Goal: Task Accomplishment & Management: Manage account settings

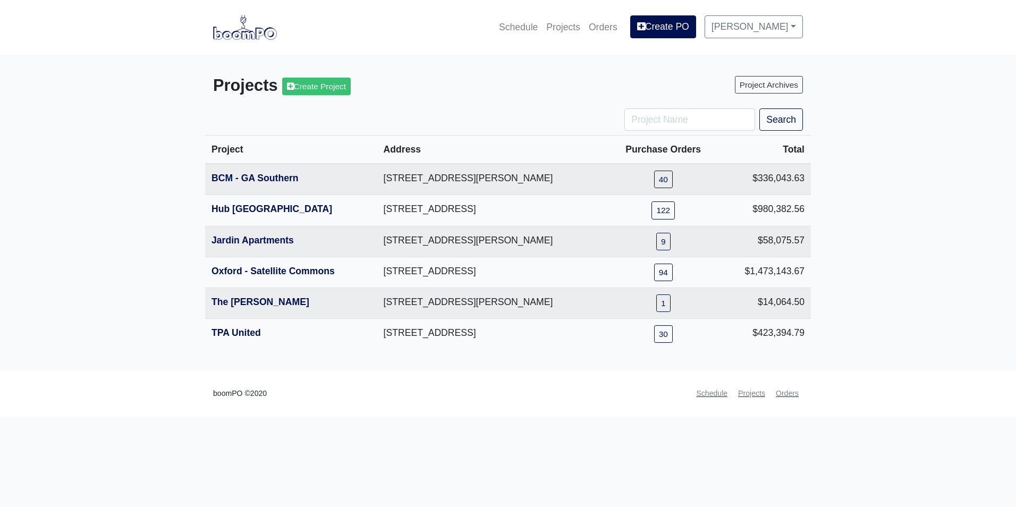
click at [980, 166] on main "Projects Create Project Project Archives Search Project Address Purchase Orders…" at bounding box center [508, 213] width 1016 height 316
click at [257, 182] on link "BCM - GA Southern" at bounding box center [254, 178] width 87 height 11
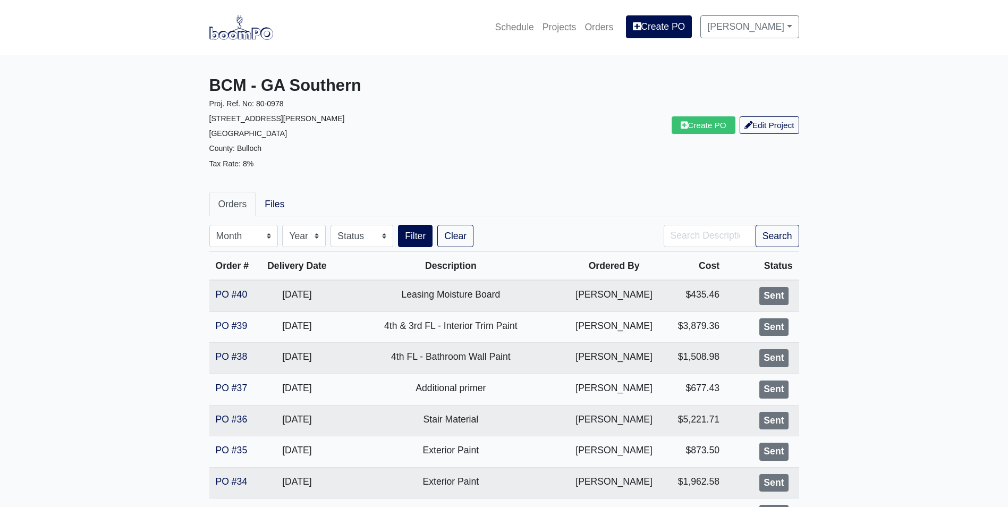
click at [248, 30] on img at bounding box center [241, 27] width 64 height 24
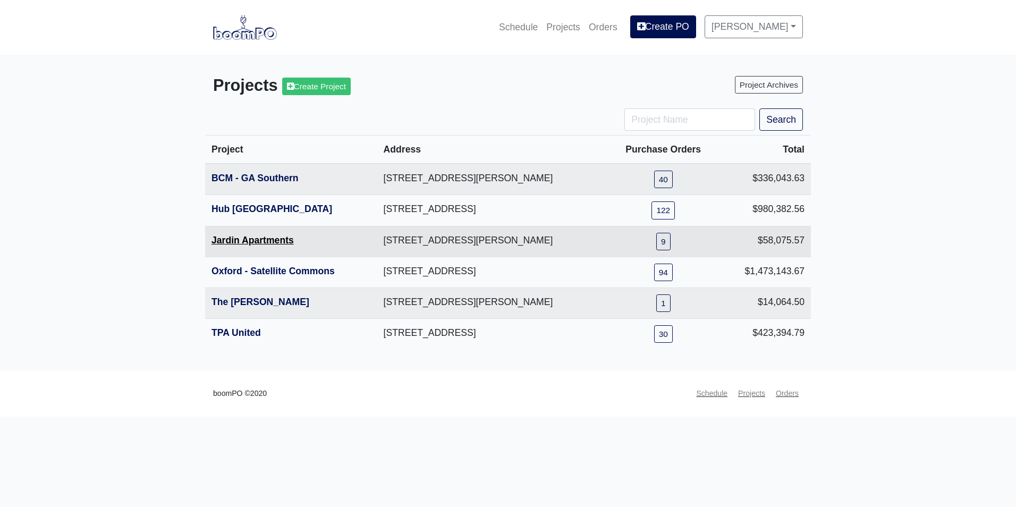
click at [246, 240] on link "Jardin Apartments" at bounding box center [252, 240] width 82 height 11
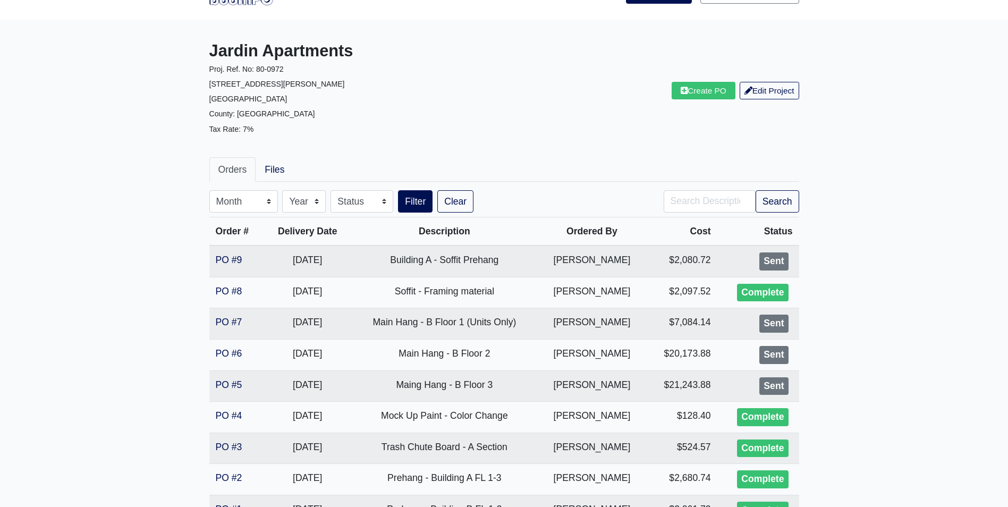
scroll to position [53, 0]
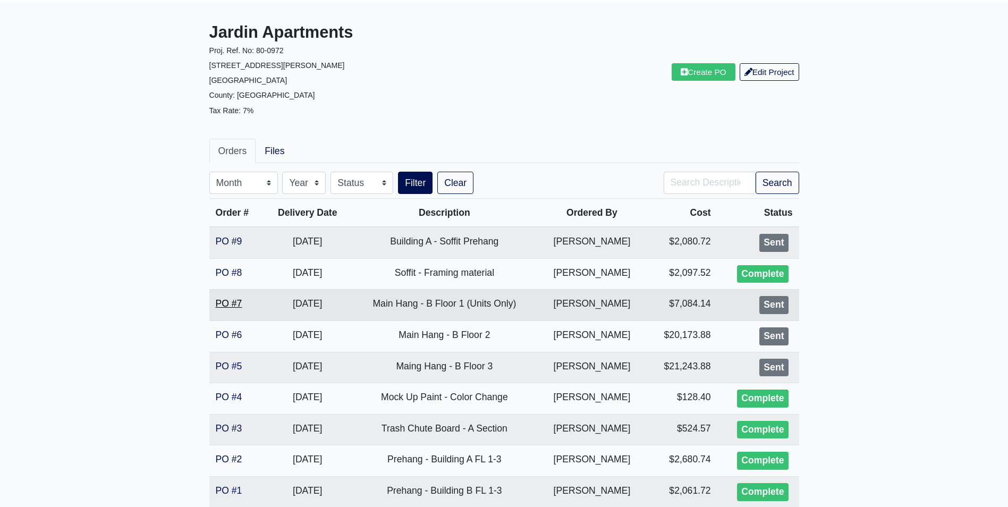
click at [227, 308] on link "PO #7" at bounding box center [229, 303] width 27 height 11
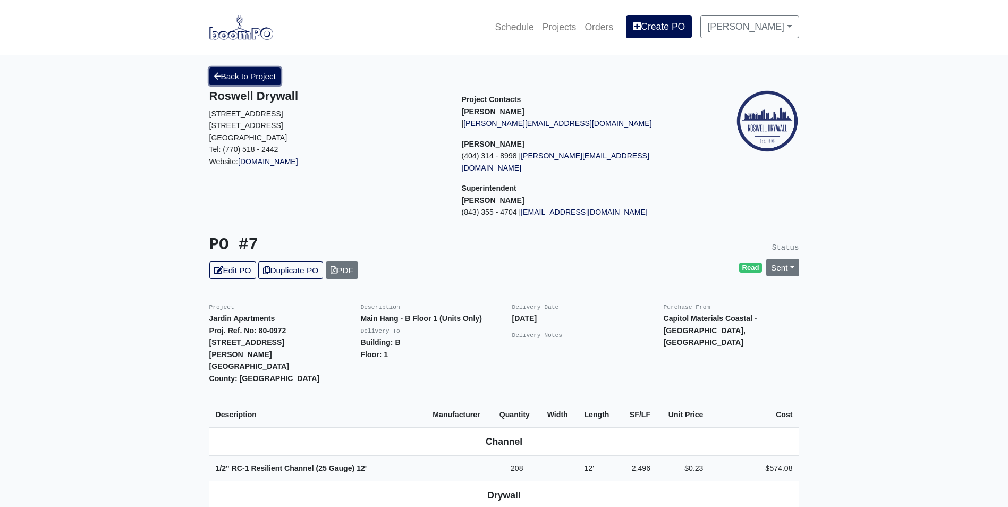
click at [230, 74] on link "Back to Project" at bounding box center [245, 76] width 72 height 18
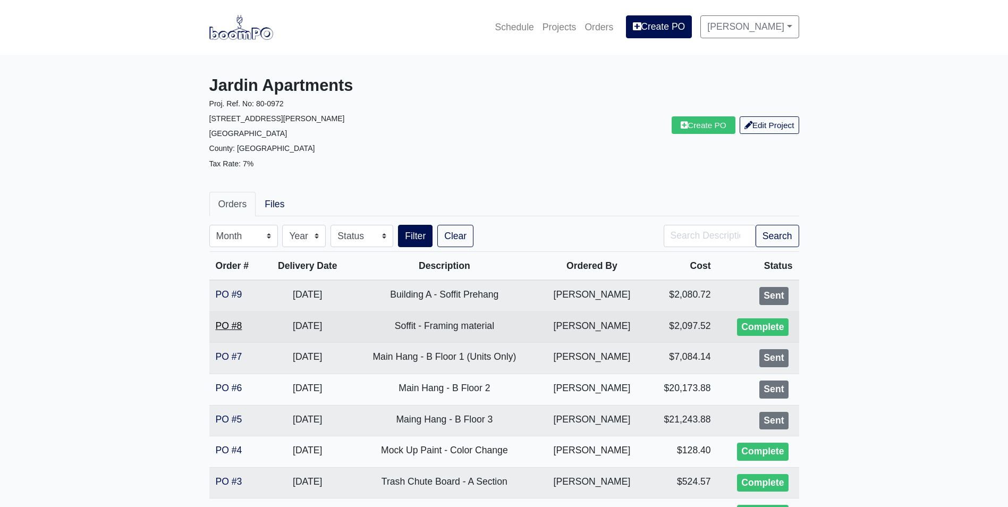
click at [228, 322] on link "PO #8" at bounding box center [229, 325] width 27 height 11
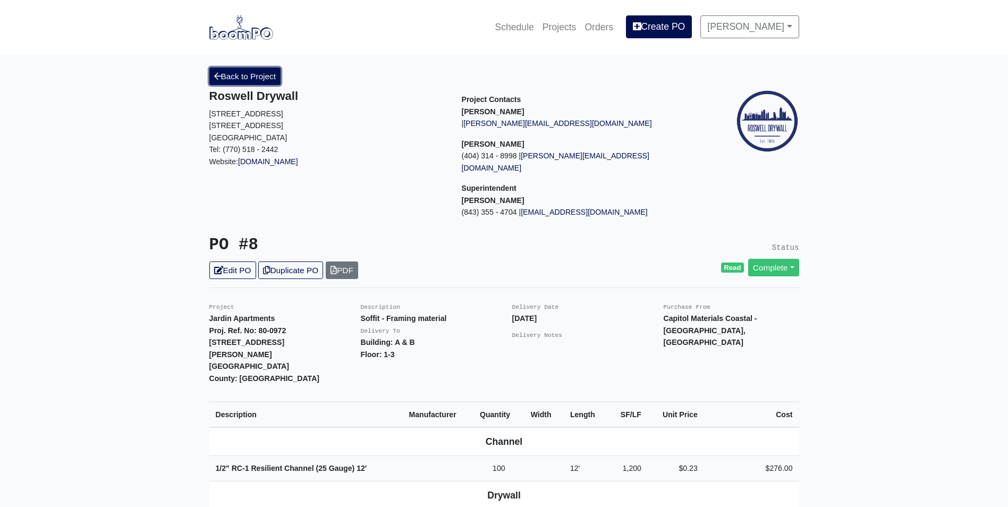
click at [268, 69] on link "Back to Project" at bounding box center [245, 76] width 72 height 18
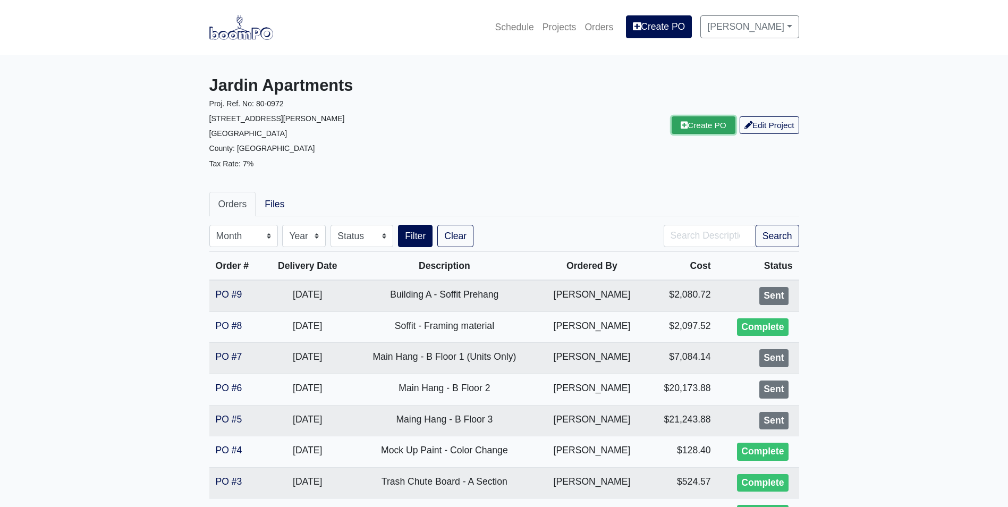
click at [703, 130] on link "Create PO" at bounding box center [703, 125] width 64 height 18
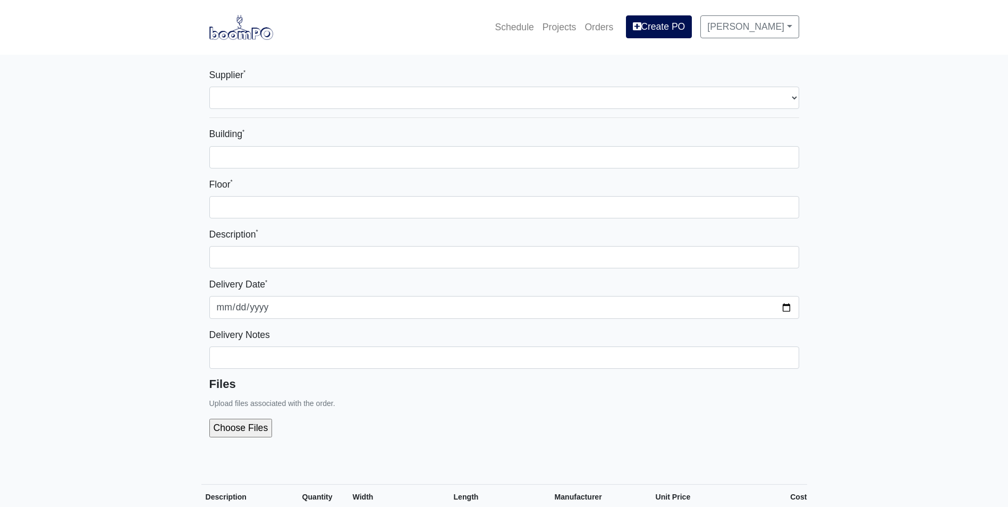
select select
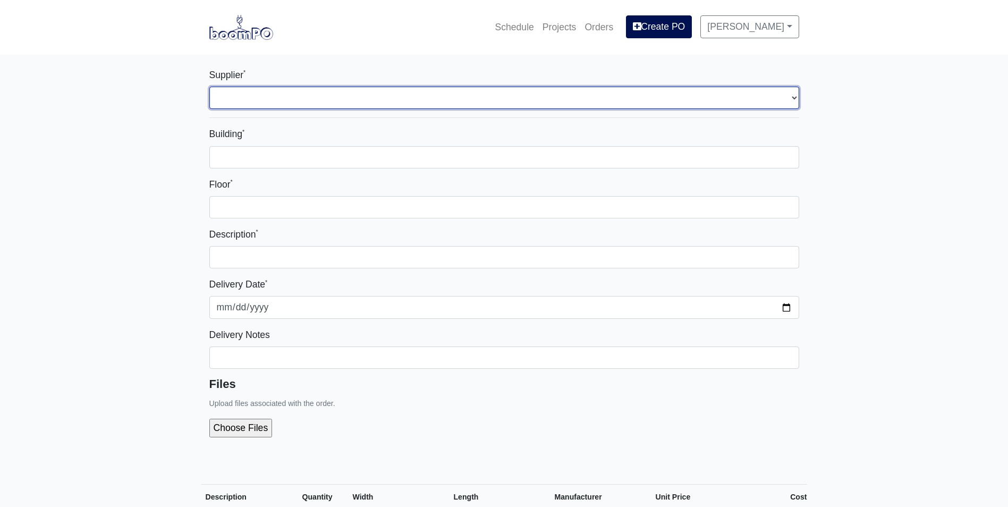
click at [509, 96] on select "Select one... Capitol Materials Coastal - Savannah, GA PPG Paint - Macon, GA PP…" at bounding box center [504, 98] width 590 height 22
select select "220"
click at [209, 87] on select "Select one... Capitol Materials Coastal - Savannah, GA PPG Paint - Macon, GA PP…" at bounding box center [504, 98] width 590 height 22
select select
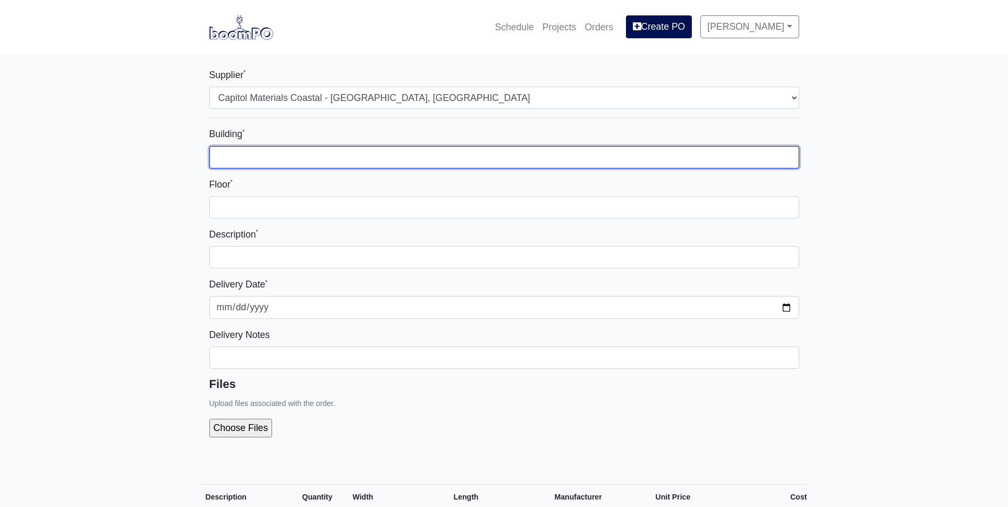
click at [427, 151] on input "Building *" at bounding box center [504, 157] width 590 height 22
type input "1"
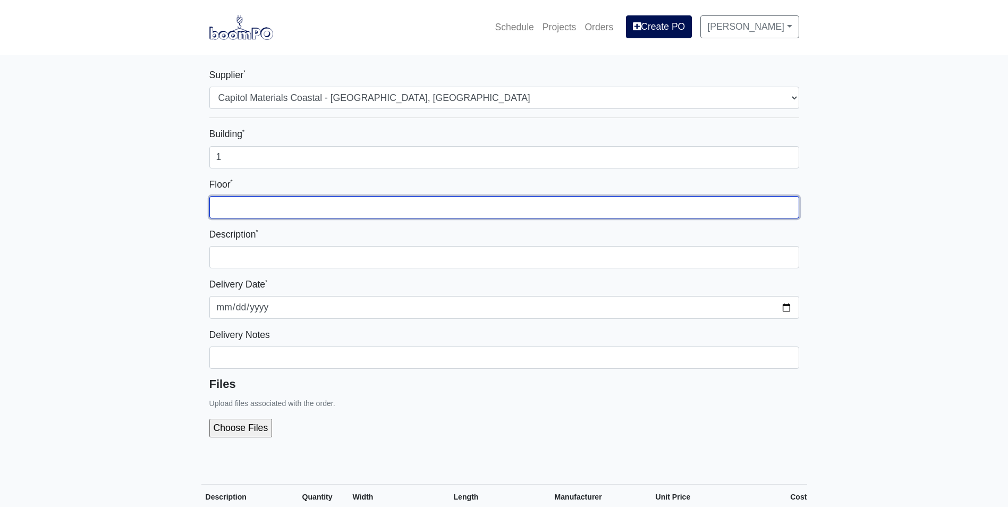
click at [506, 199] on input "Floor *" at bounding box center [504, 207] width 590 height 22
type input "1"
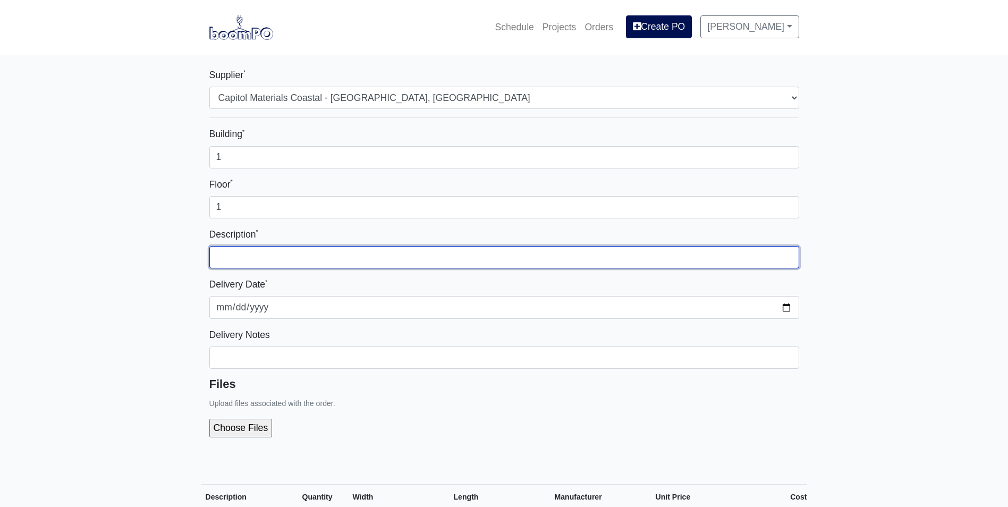
click at [529, 260] on input "text" at bounding box center [504, 257] width 590 height 22
type input "A"
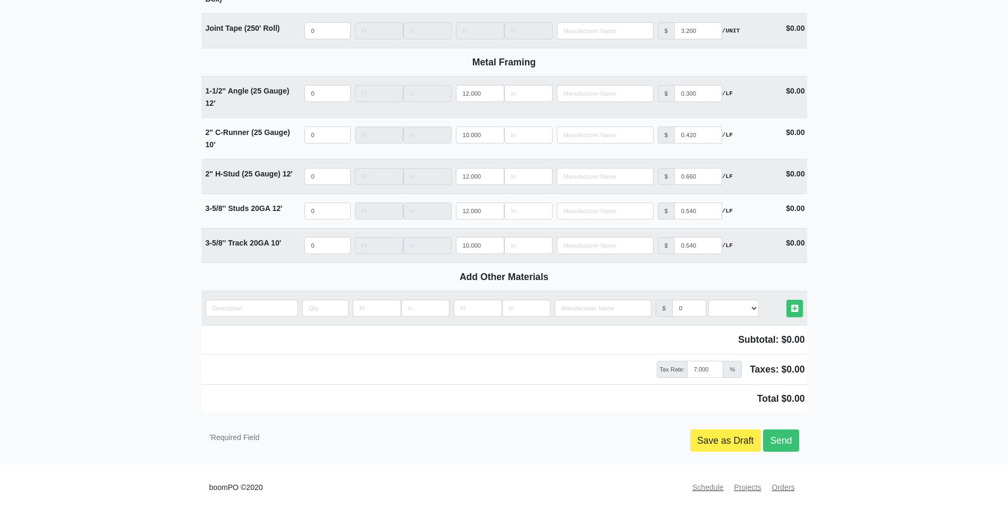
scroll to position [1269, 0]
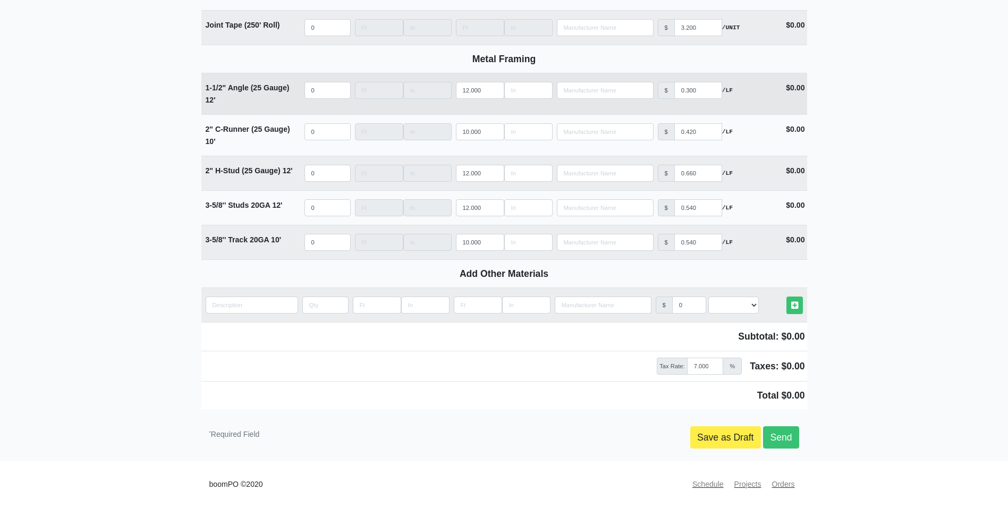
type input "Building B - Soffit Framing"
select select
click at [314, 86] on input "quantity" at bounding box center [327, 90] width 46 height 17
type input "6"
select select
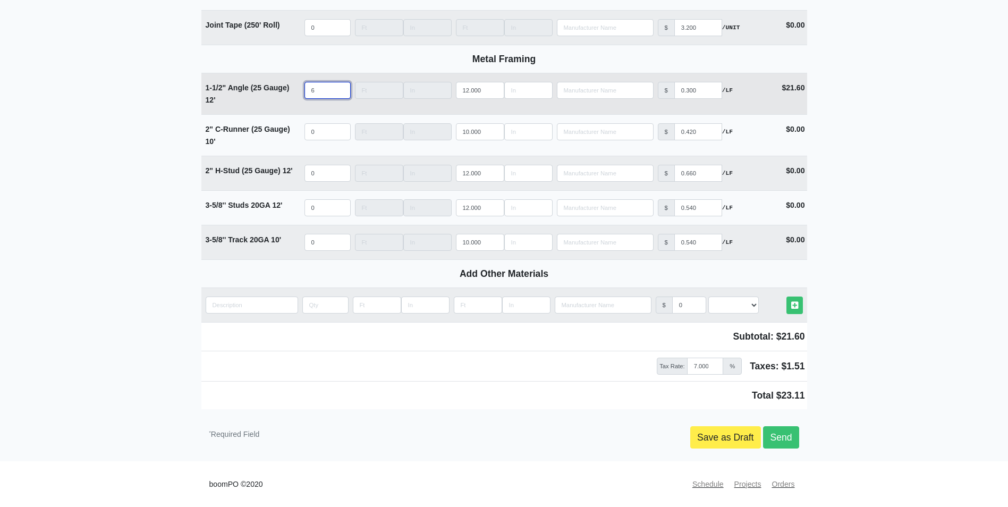
type input "60"
select select
type input "60"
click at [246, 312] on input "quantity" at bounding box center [252, 304] width 92 height 17
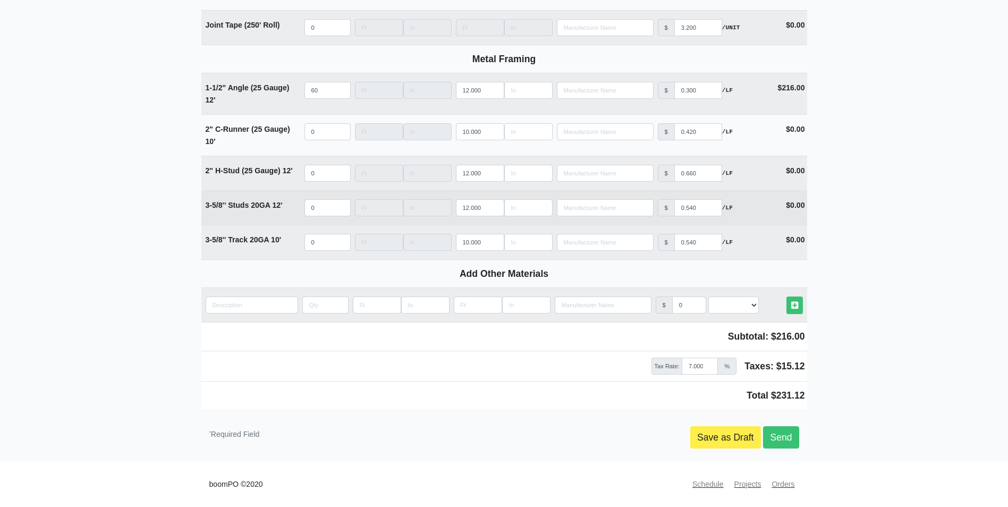
click at [273, 203] on span "12'" at bounding box center [277, 205] width 10 height 8
drag, startPoint x: 273, startPoint y: 204, endPoint x: 206, endPoint y: 205, distance: 67.5
click at [206, 205] on strong "3-5/8'' Studs 20GA 12'" at bounding box center [244, 205] width 77 height 8
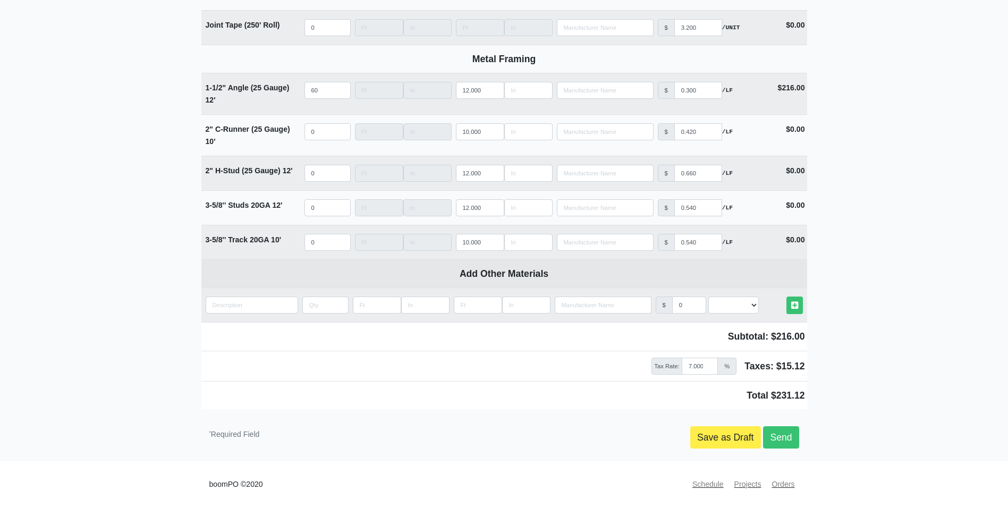
copy strong "3-5/8'' Studs 20GA"
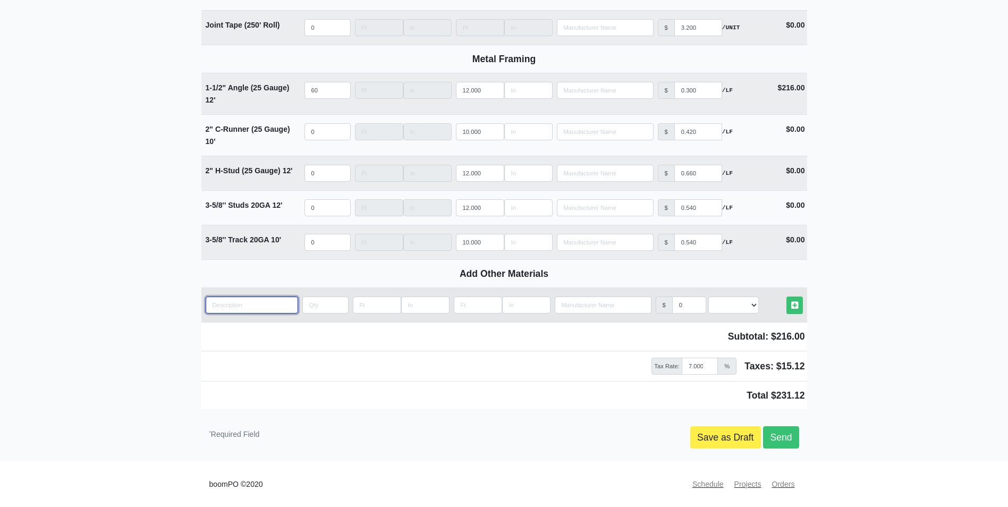
click at [239, 306] on input "quantity" at bounding box center [252, 304] width 92 height 17
paste input "3-5/8'' Studs 20GA"
type input "3-5/8'' Studs 20GA"
select select
drag, startPoint x: 226, startPoint y: 306, endPoint x: 206, endPoint y: 310, distance: 20.0
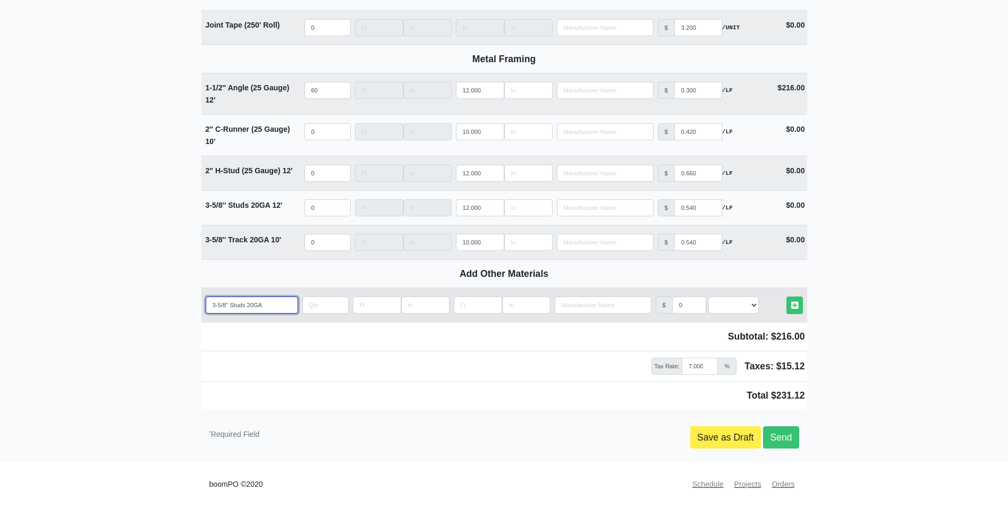
click at [206, 310] on input "3-5/8'' Studs 20GA" at bounding box center [252, 304] width 92 height 17
type input "1'' Studs 20GA"
select select
type input "1-'' Studs 20GA"
select select
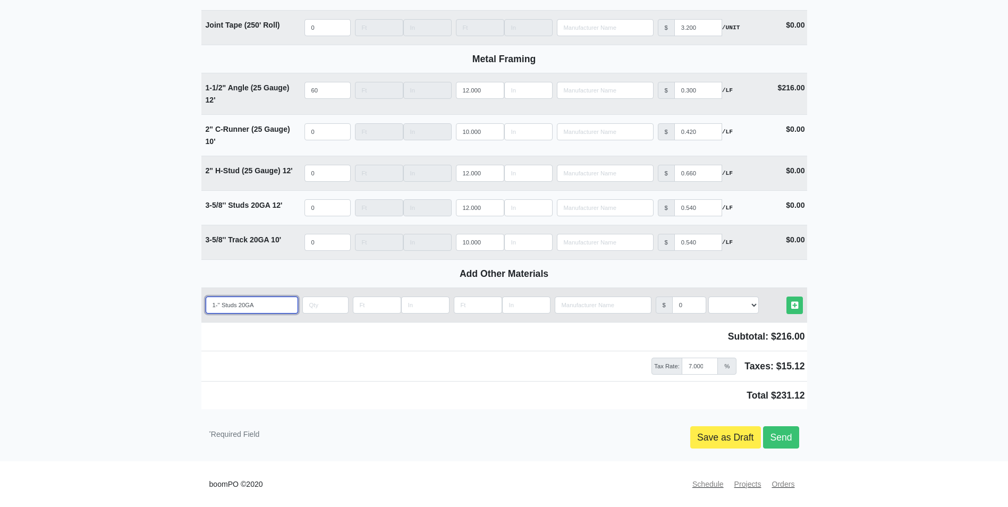
type input "1-5'' Studs 20GA"
select select
type input "1-5/'' Studs 20GA"
select select
type input "1-5/8'' Studs 20GA"
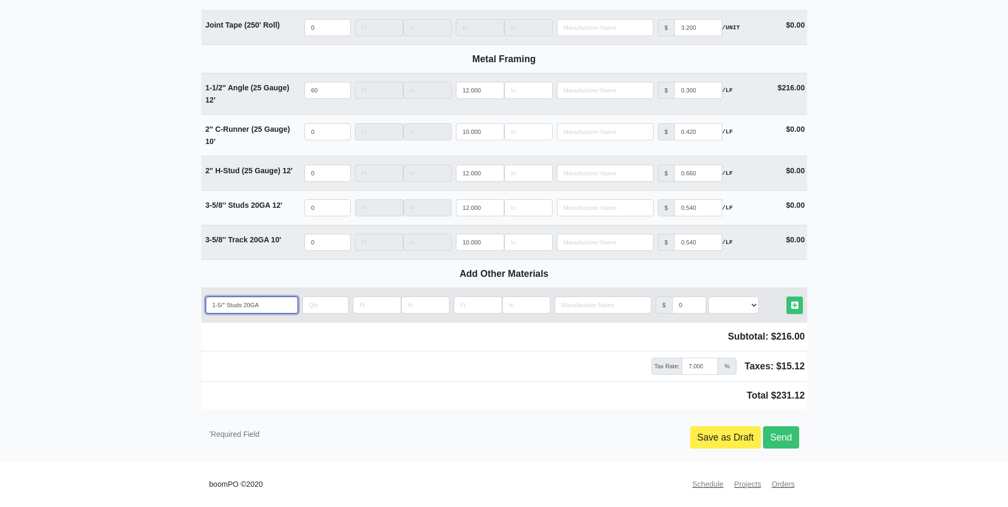
select select
type input "1-5/8'' Studs 20GA"
click at [307, 307] on input "quantity" at bounding box center [325, 304] width 46 height 17
type input "4"
select select
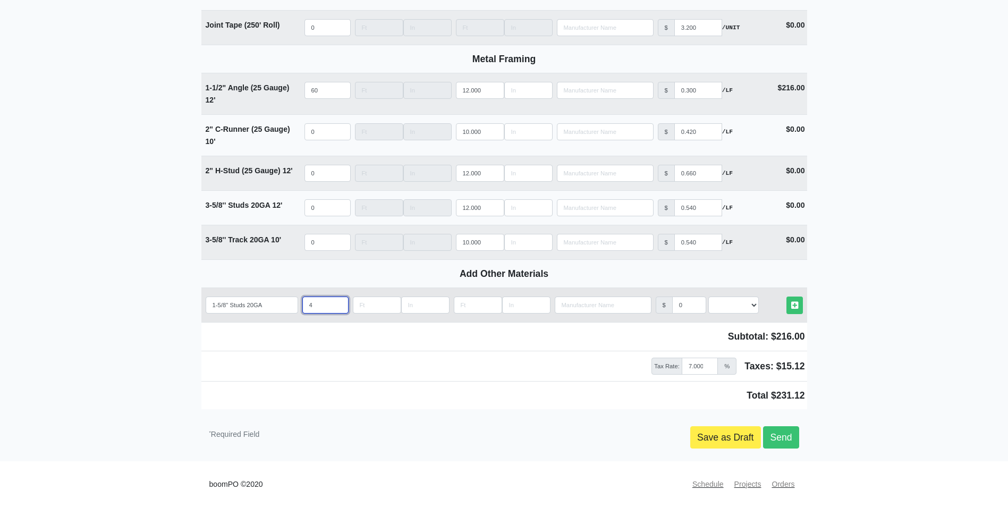
type input "40"
select select
type input "40"
click at [467, 307] on input "Length" at bounding box center [478, 304] width 48 height 17
type input "1"
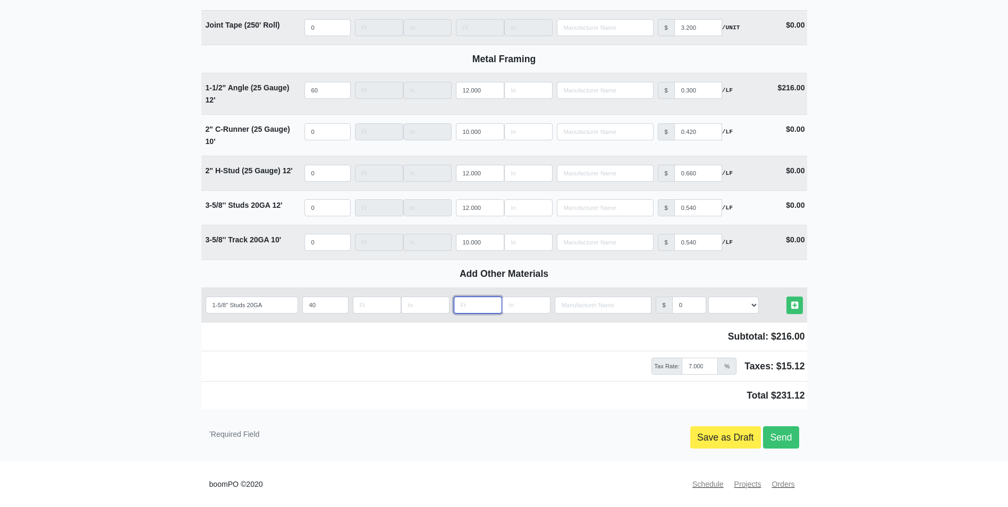
select select
type input "12"
select select
type input "12"
click at [684, 307] on input "0" at bounding box center [689, 304] width 34 height 17
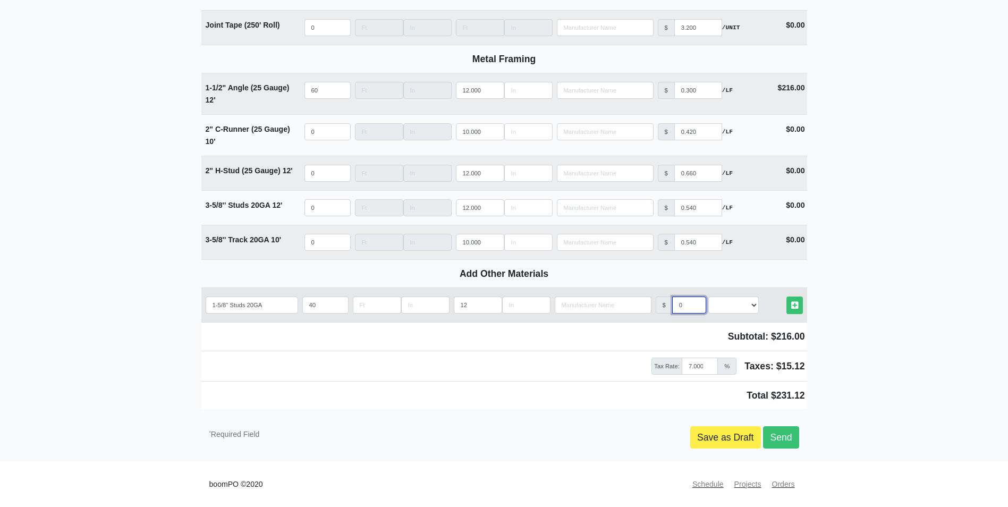
select select
click at [686, 301] on input "0" at bounding box center [689, 304] width 34 height 17
type input "0.4"
select select
type input "0.4"
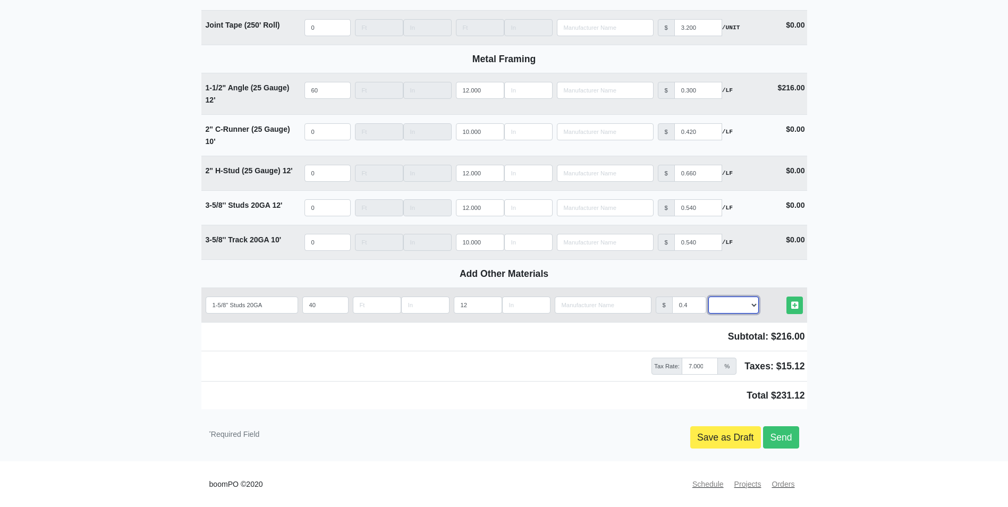
click at [746, 305] on select "Select an Option! UNIT MLF LF MSQFT SQFT" at bounding box center [733, 304] width 50 height 17
select select "1"
click at [708, 296] on select "Select an Option! UNIT MLF LF MSQFT SQFT" at bounding box center [733, 304] width 50 height 17
click at [802, 307] on link "Other Materials" at bounding box center [794, 305] width 16 height 18
select select
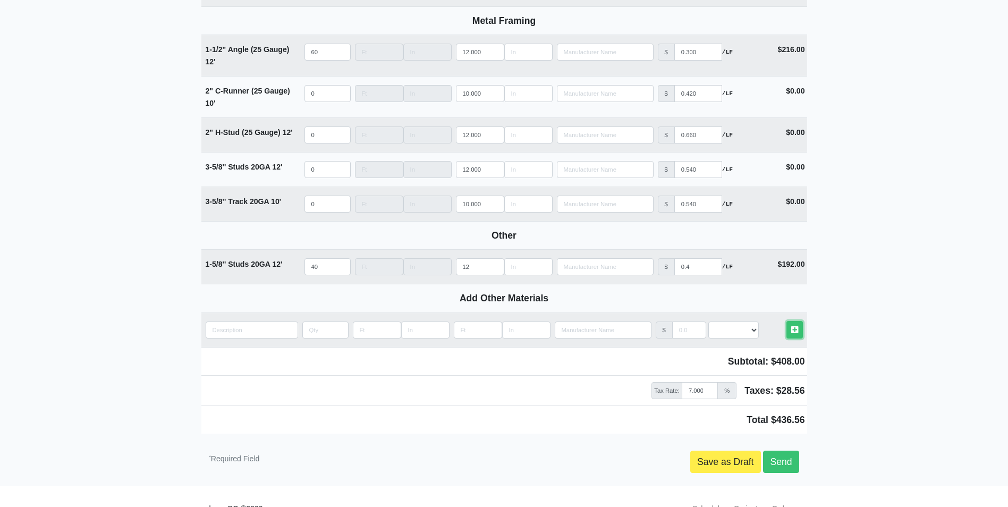
scroll to position [1322, 0]
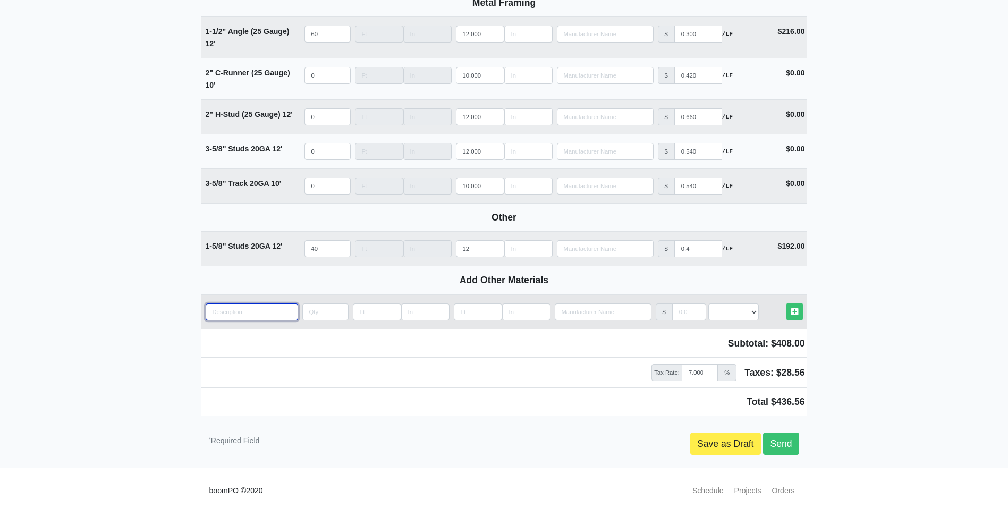
click at [261, 320] on input "quantity" at bounding box center [252, 311] width 92 height 17
type input "B"
select select
type input "Bo"
select select
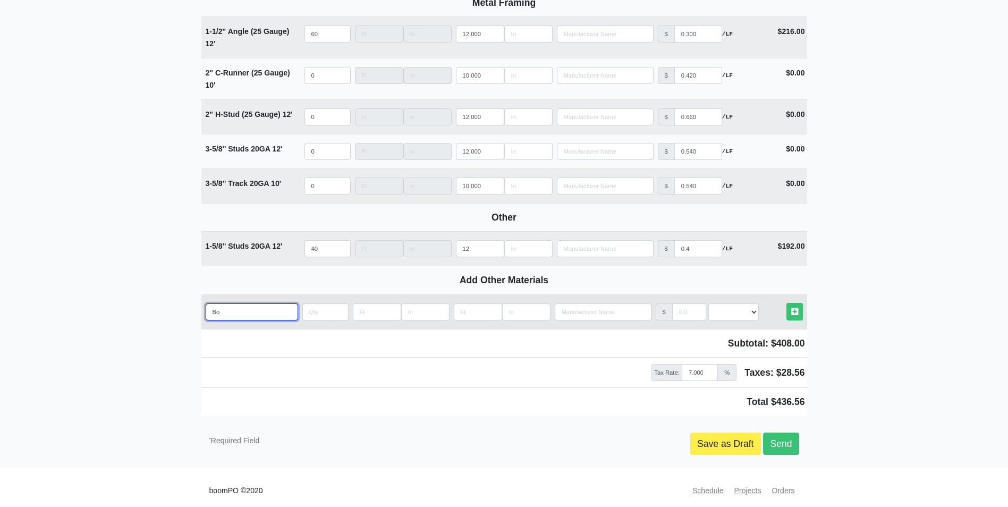
type input "Box"
select select
type input "Box"
select select
type input "Box o"
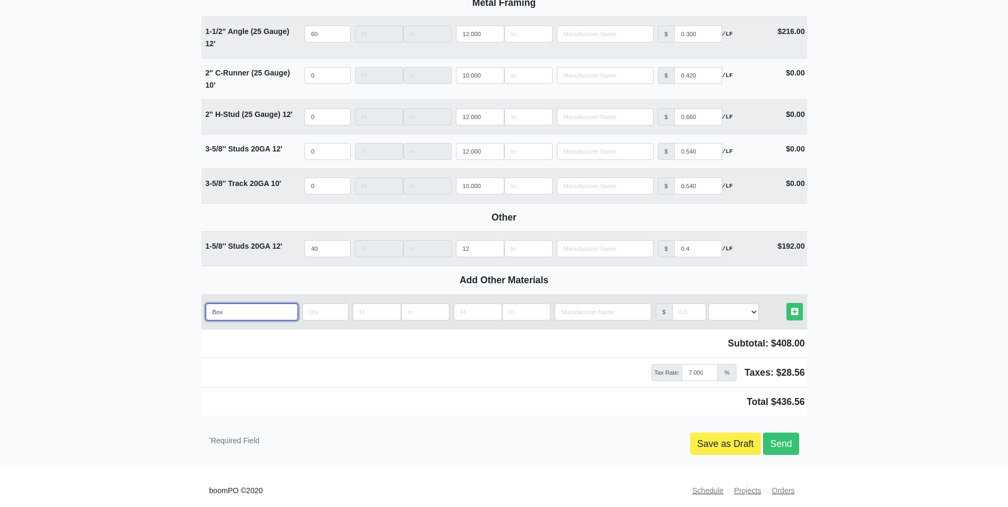
select select
type input "Box of"
select select
type input "Box of"
select select
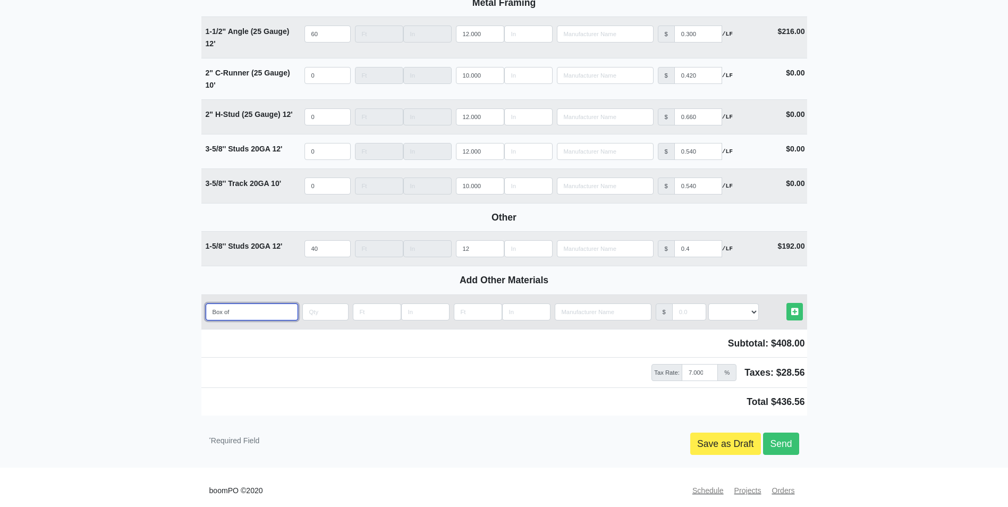
type input "Box of f"
select select
type input "Box of fr"
select select
type input "Box of fra"
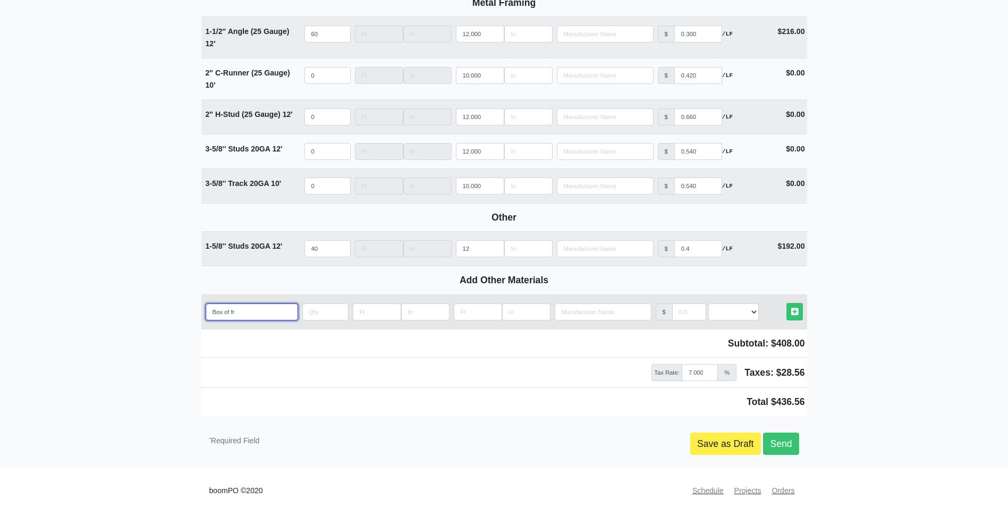
select select
type input "Box of fram"
select select
type input "Box of frami"
select select
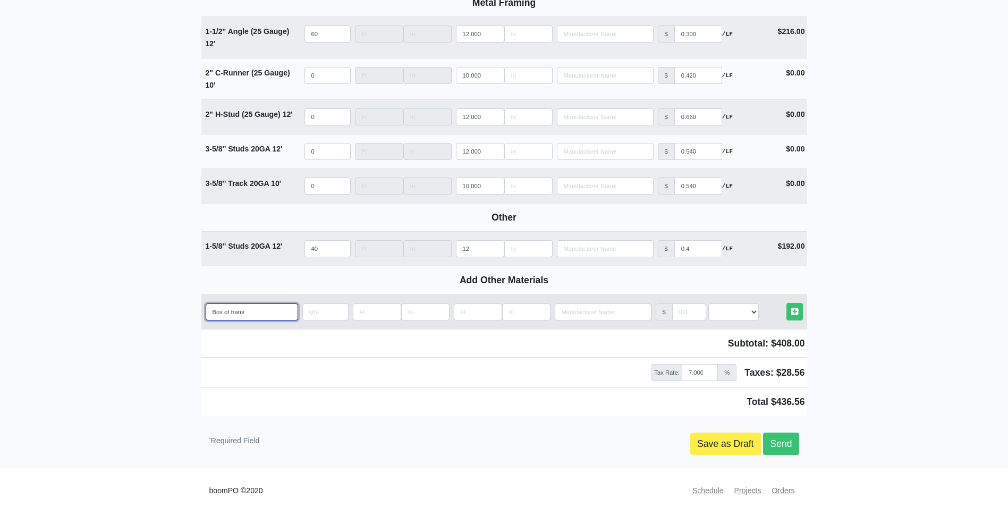
type input "Box of framio"
select select
type input "Box of framion"
select select
type input "Box of framiong"
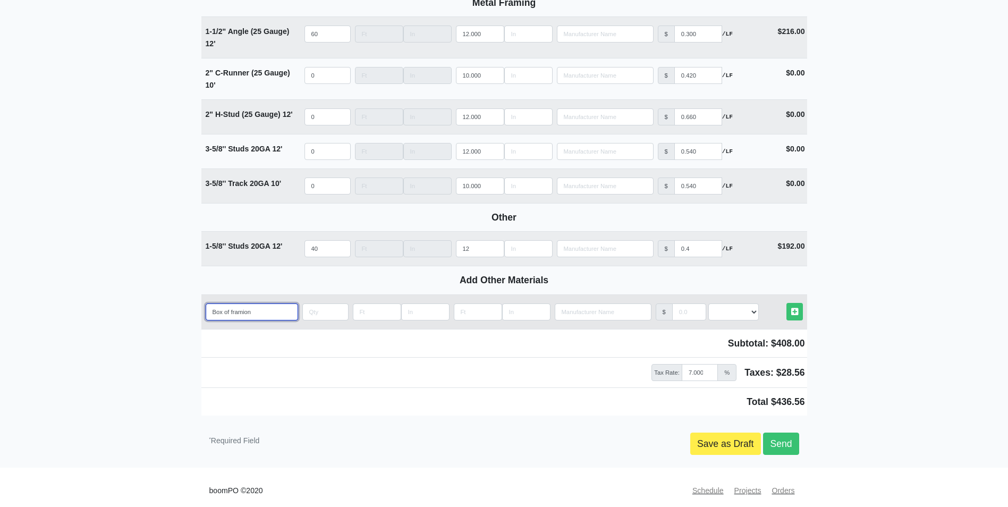
select select
type input "Box of framiong"
select select
type input "Box of framiong s"
select select
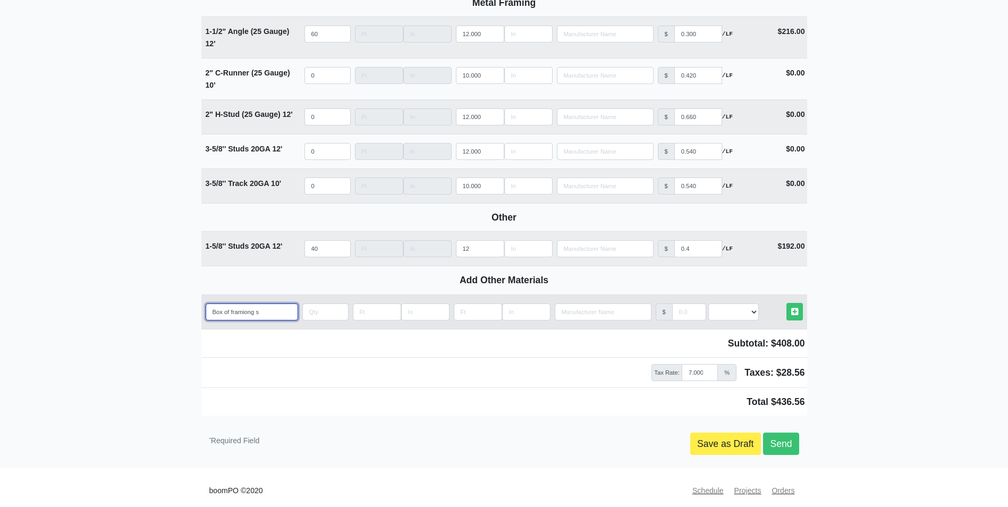
type input "Box of framiong se"
select select
type input "Box of framiong sel"
select select
type input "Box of framiong self"
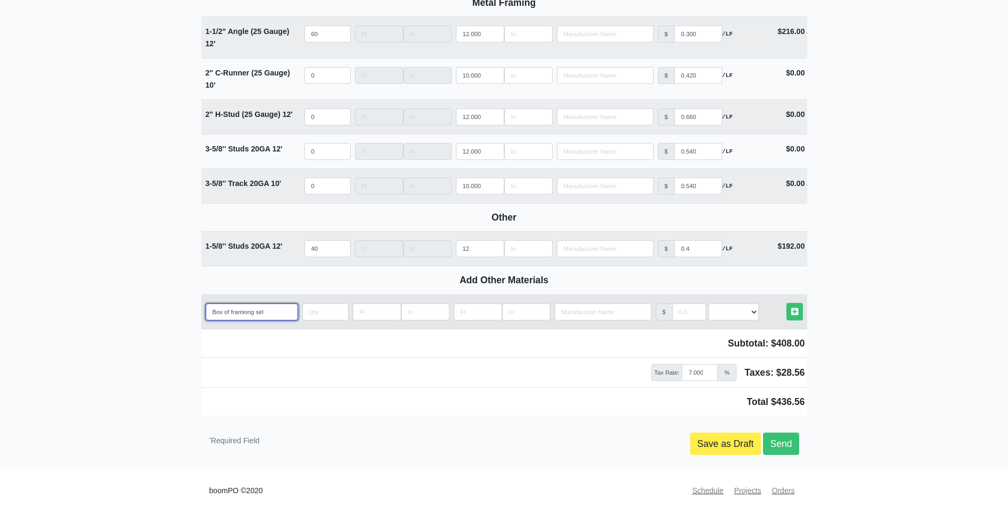
select select
type input "Box of framiong self"
select select
type input "Box of framiong self d"
select select
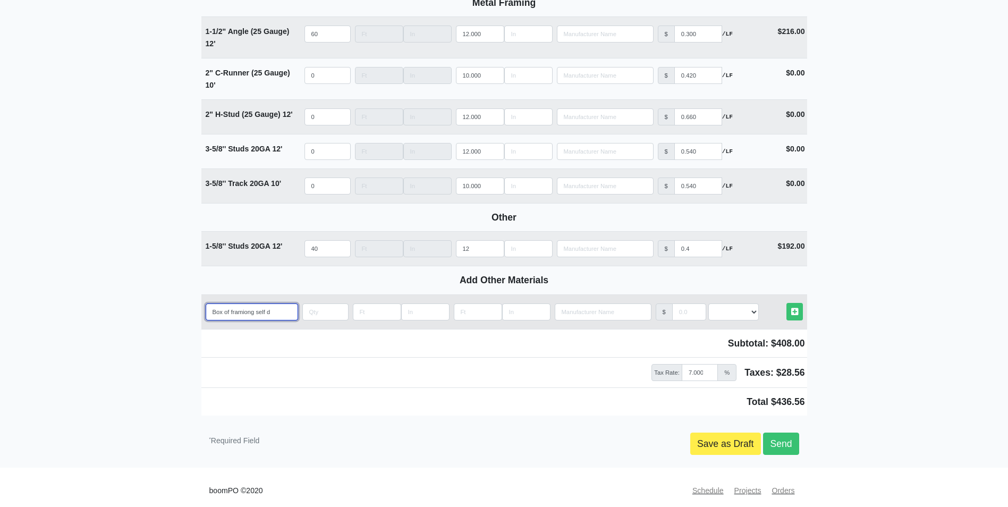
type input "Box of framiong self dr"
select select
type input "Box of framiong self dri"
select select
type input "Box of framiong self dril"
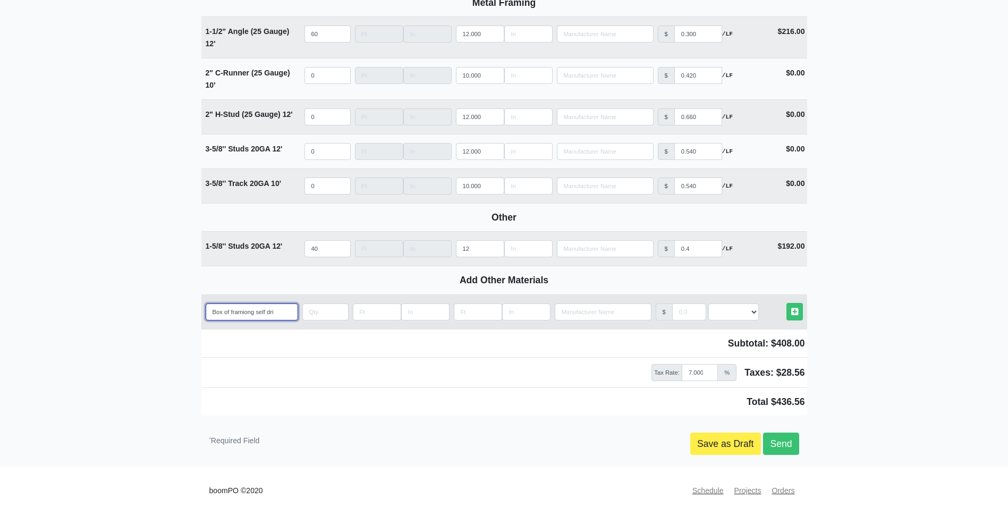
select select
type input "Box of framiong self drill"
select select
type input "Box of framiong self drilli"
select select
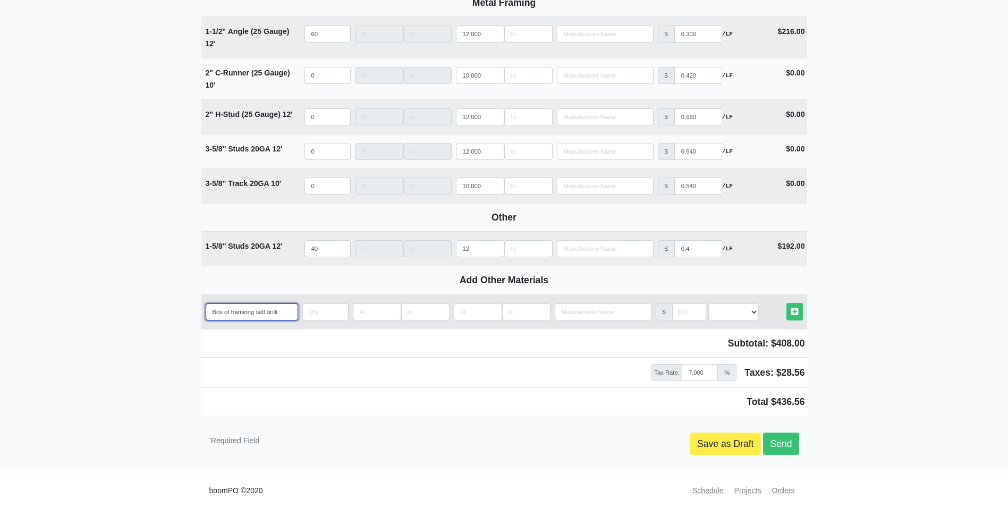
type input "Box of framiong self drillin"
select select
type input "Box of framiong self drilling"
select select
type input "Box of framiong self drilling"
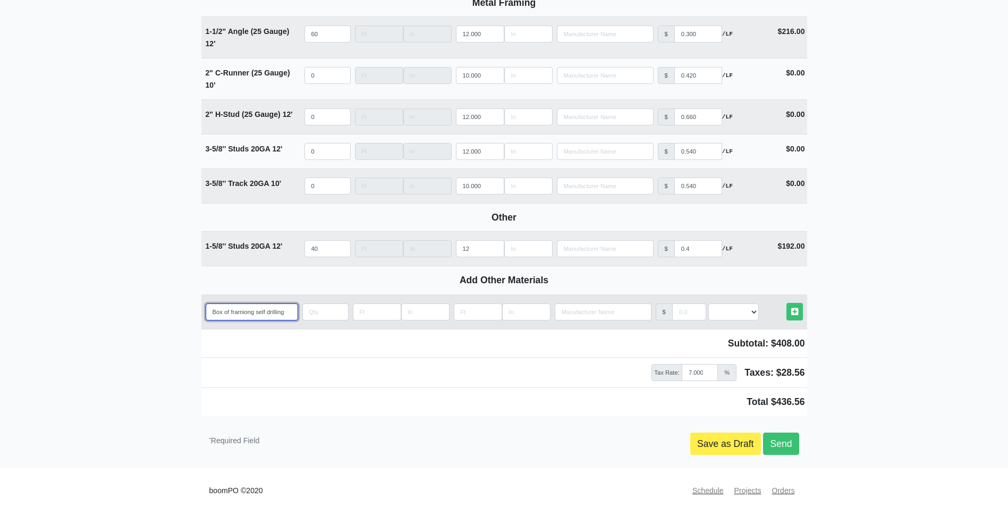
select select
type input "Box of framiong self drilling s"
select select
type input "Box of framiong self drilling sc"
select select
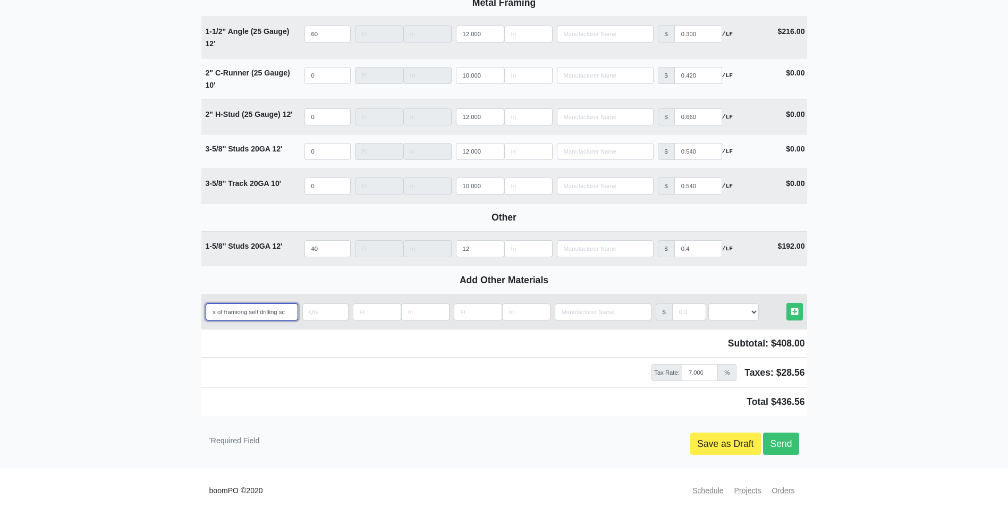
type input "Box of framiong self drilling scr"
select select
type input "Box of framiong self drilling scre"
select select
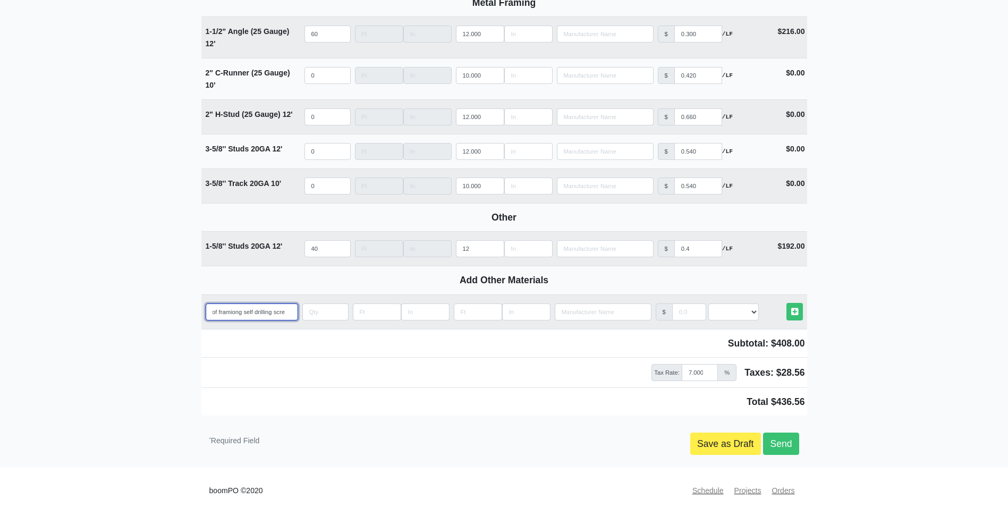
type input "Box of framiong self drilling screw"
select select
type input "Box of framiong self drilling screws"
select select
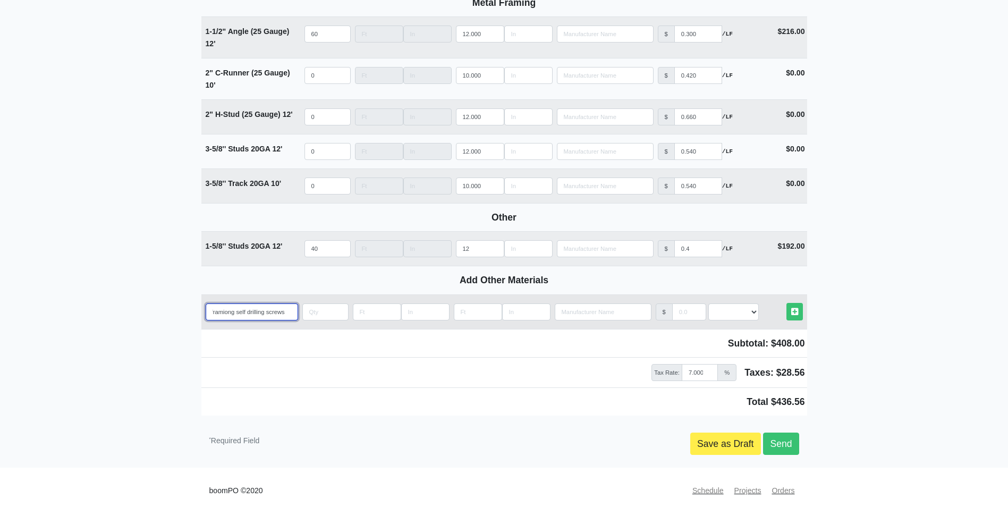
type input "Box of framiong self drilling screws"
click at [317, 317] on input "quantity" at bounding box center [325, 311] width 46 height 17
type input "1"
select select
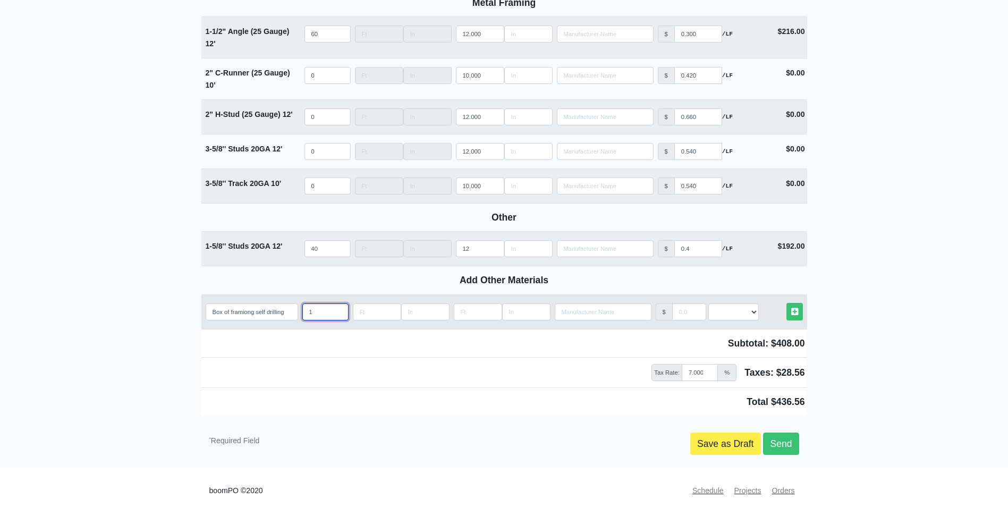
type input "1"
type input "-1"
select select
click at [695, 316] on input "-1" at bounding box center [689, 311] width 34 height 17
drag, startPoint x: 684, startPoint y: 315, endPoint x: 641, endPoint y: 315, distance: 43.0
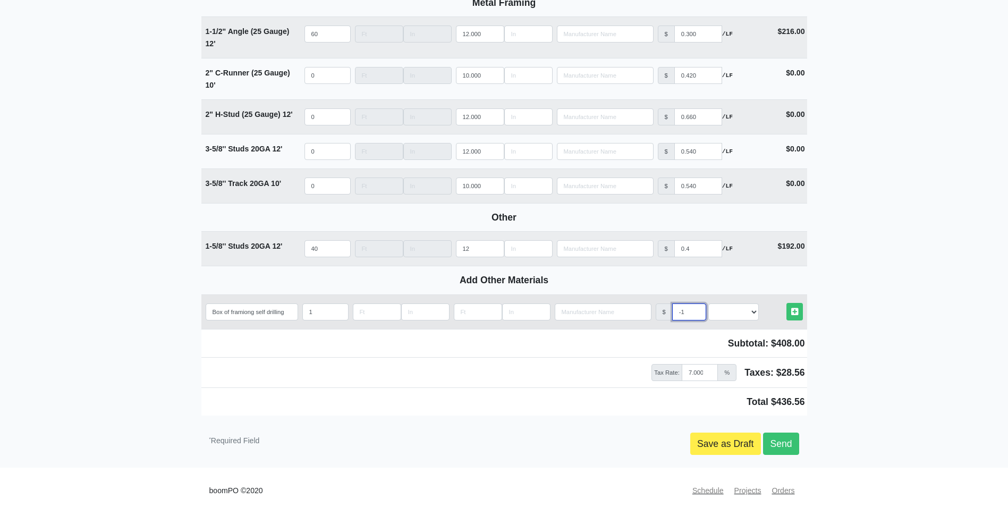
click at [641, 315] on tr "Add Custom Material Box of framiong self drilling screws Qty 1 Width Length Man…" at bounding box center [504, 311] width 606 height 35
type input "5"
select select
type input "50"
select select
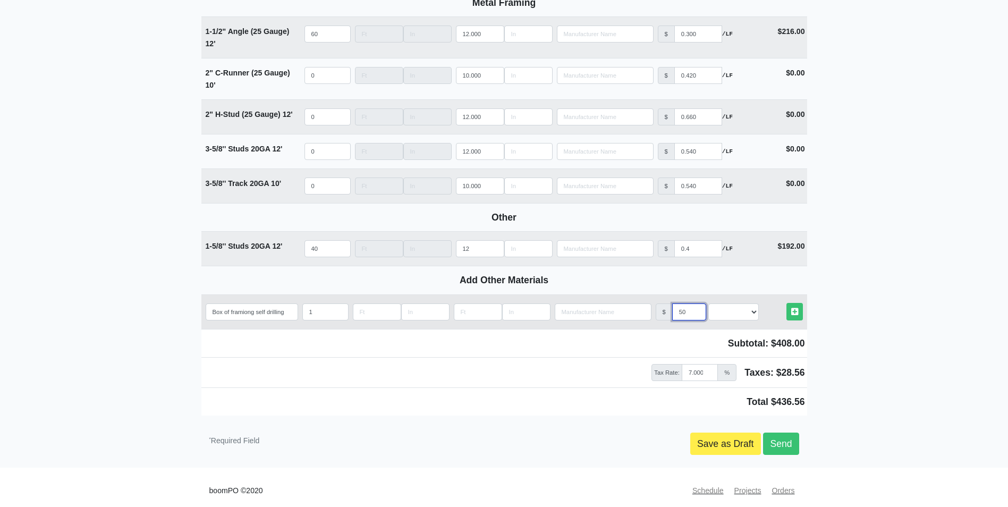
type input "50"
click at [717, 312] on select "Select an Option! UNIT MLF LF MSQFT SQFT" at bounding box center [733, 311] width 50 height 17
select select "2"
click at [708, 307] on select "Select an Option! UNIT MLF LF MSQFT SQFT" at bounding box center [733, 311] width 50 height 17
click at [791, 316] on icon at bounding box center [794, 312] width 7 height 8
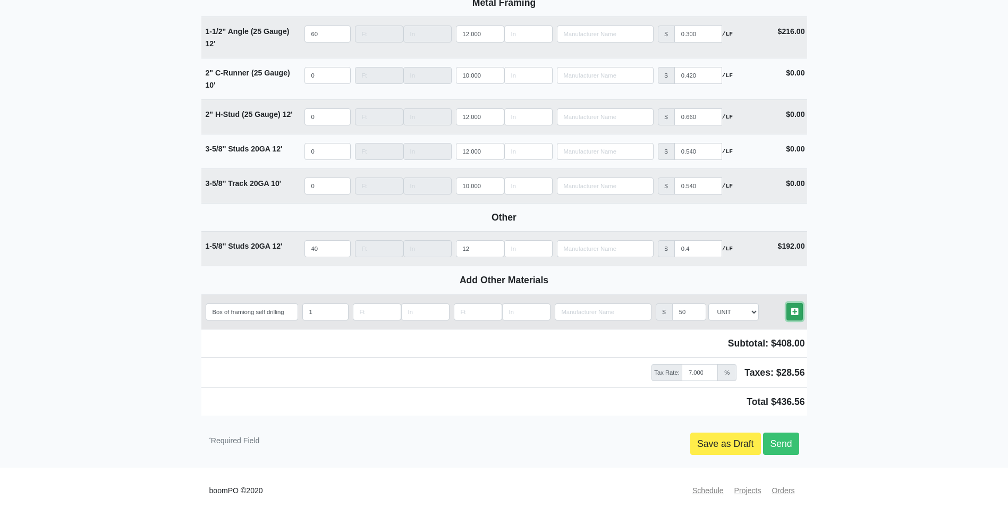
select select
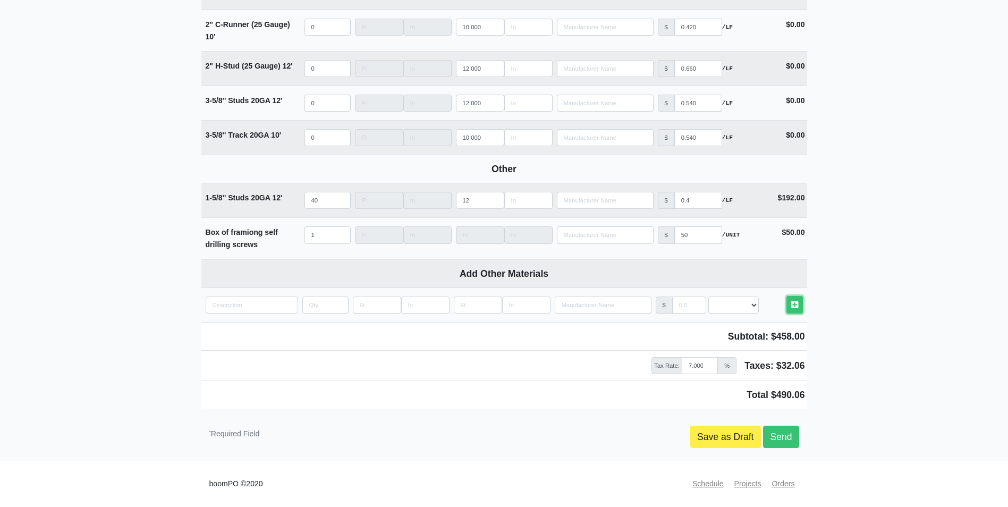
scroll to position [1374, 0]
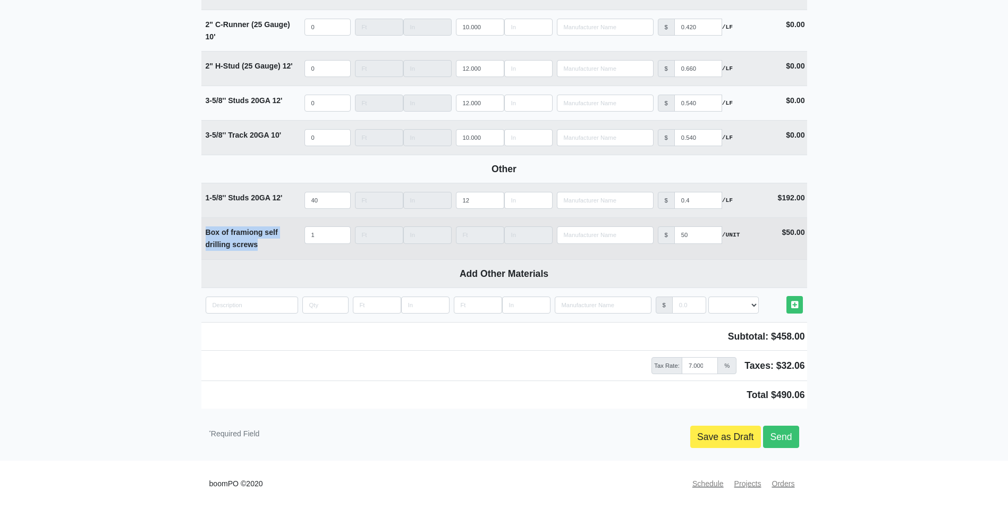
drag, startPoint x: 261, startPoint y: 247, endPoint x: 201, endPoint y: 231, distance: 61.7
click at [201, 231] on td "Box of framiong self drilling screws" at bounding box center [251, 238] width 101 height 41
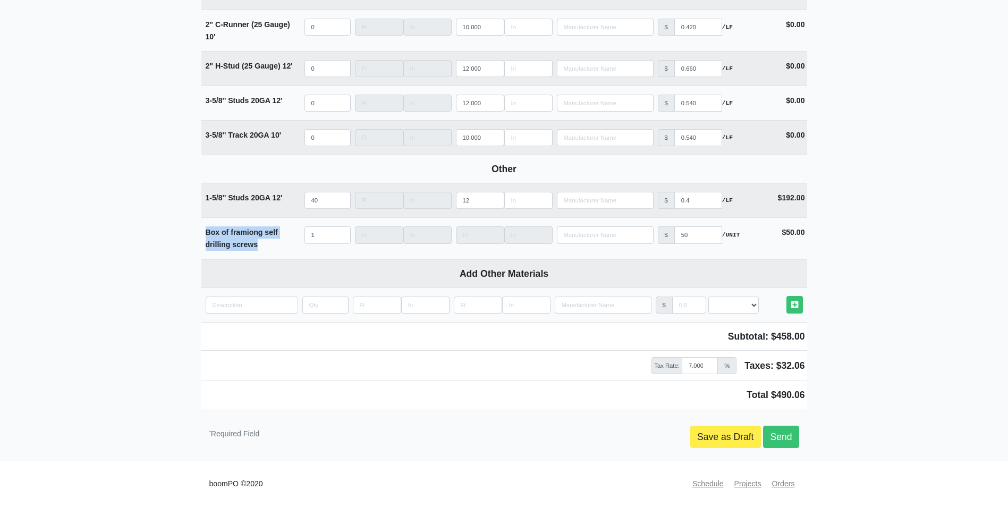
copy strong "Box of framiong self drilling screws"
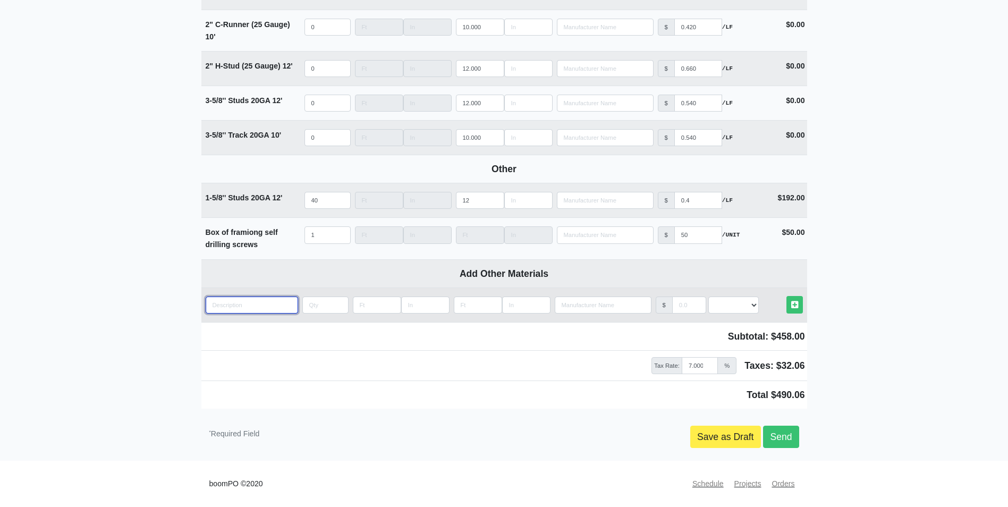
click at [237, 304] on input "quantity" at bounding box center [252, 304] width 92 height 17
paste input "Box of framiong self drilling screws"
type input "Box of framiong self drilling screws"
select select
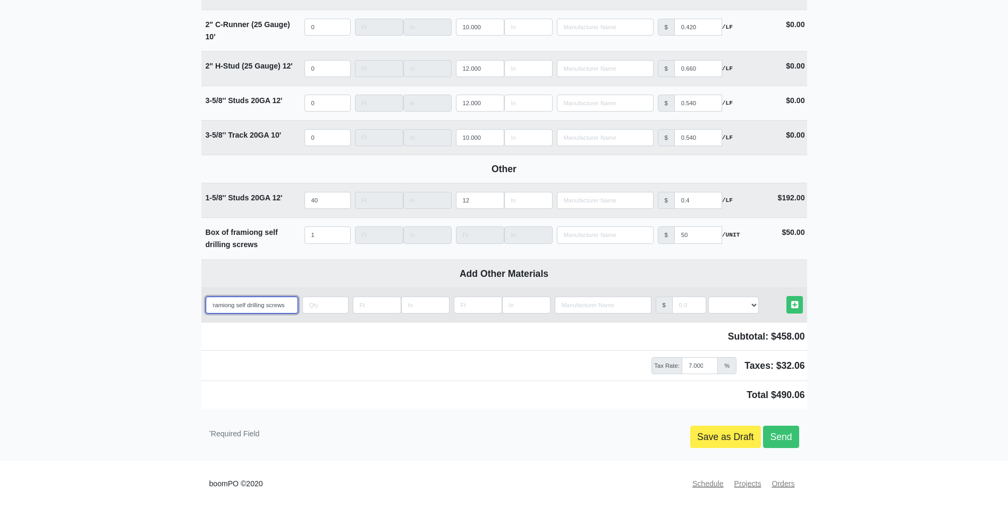
type input "Box of framing self drilling screws"
select select
type input "Box of framing self drilling screws"
click at [315, 305] on input "quantity" at bounding box center [325, 304] width 46 height 17
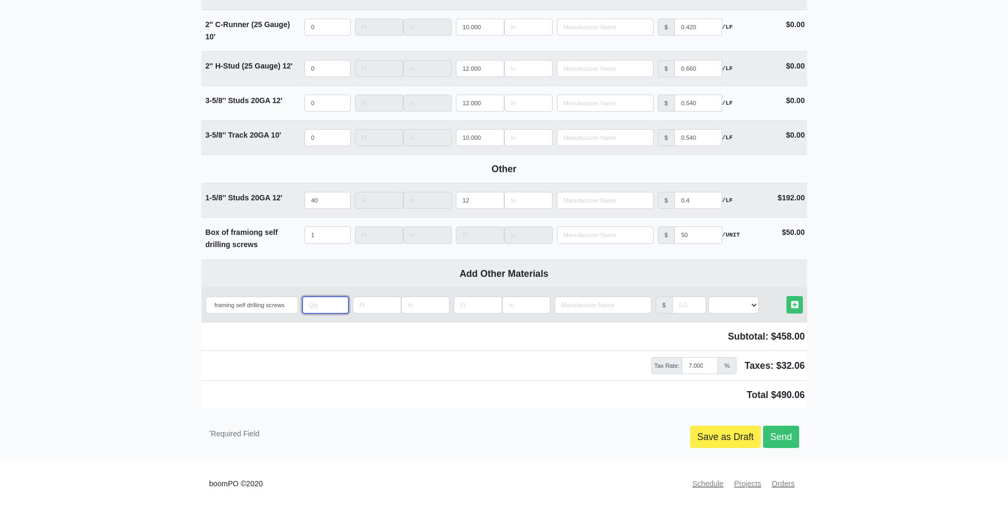
scroll to position [0, 0]
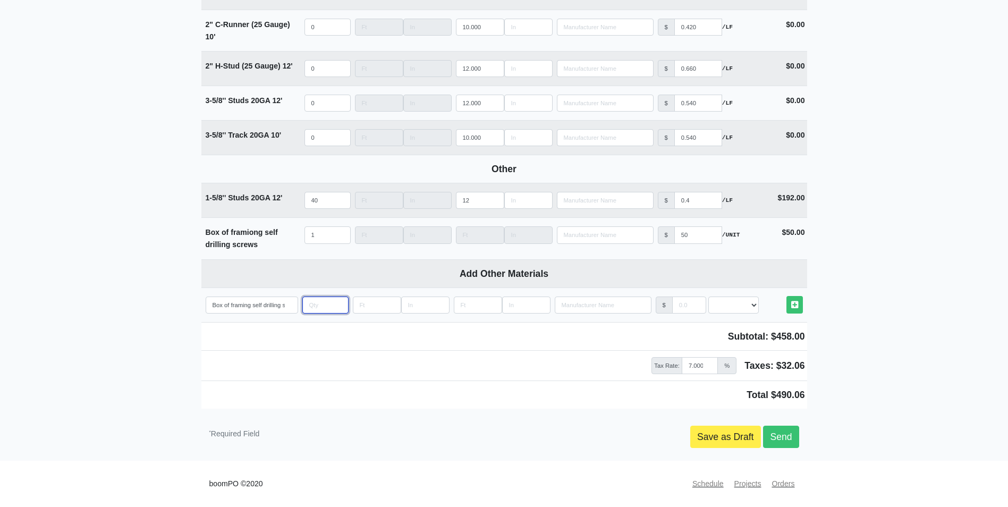
type input "1"
select select
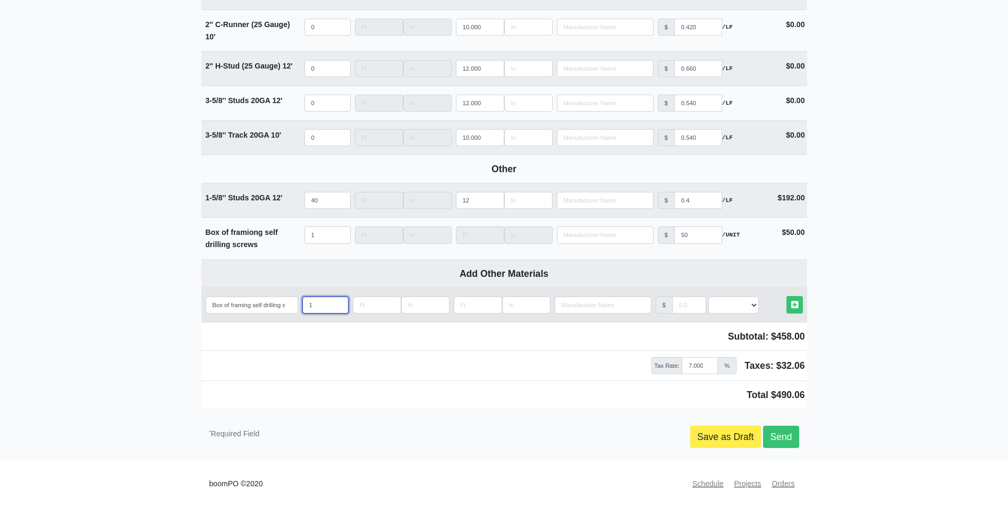
type input "1"
click at [682, 301] on input "manufacturer" at bounding box center [689, 304] width 34 height 17
type input "1"
select select
type input "10"
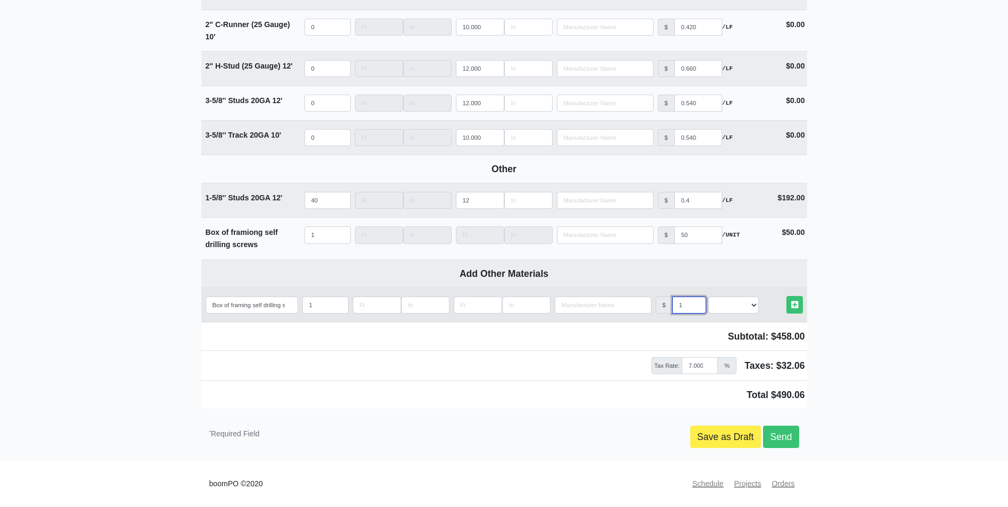
select select
type input "100"
select select
type input "100"
click at [758, 303] on td "Other Materials" at bounding box center [781, 305] width 50 height 26
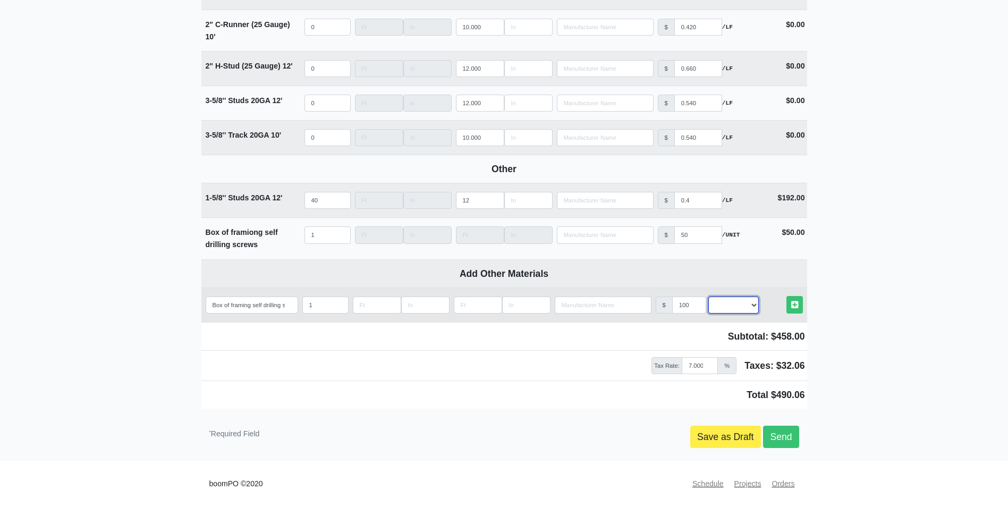
click at [744, 308] on select "Select an Option! UNIT MLF LF MSQFT SQFT" at bounding box center [733, 304] width 50 height 17
select select "2"
click at [708, 296] on select "Select an Option! UNIT MLF LF MSQFT SQFT" at bounding box center [733, 304] width 50 height 17
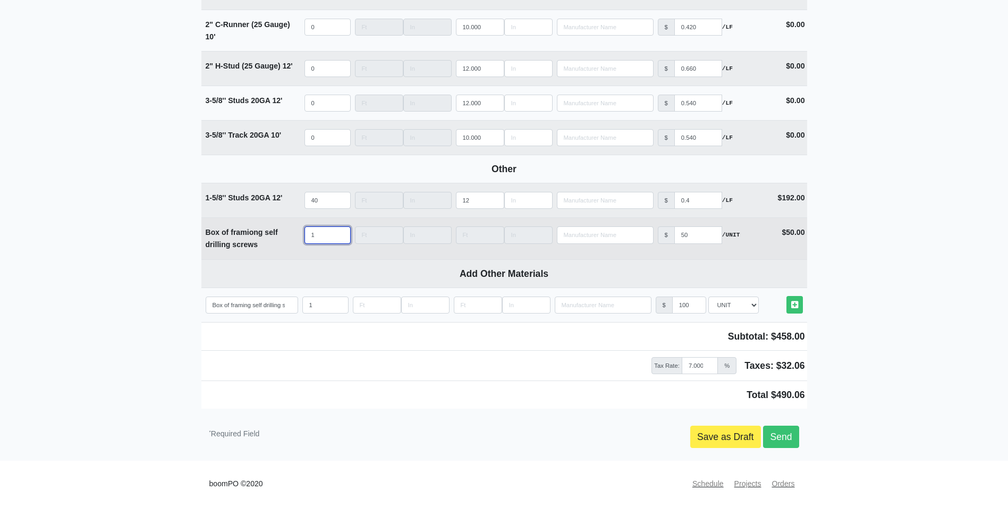
drag, startPoint x: 318, startPoint y: 232, endPoint x: 260, endPoint y: 241, distance: 58.1
click at [261, 241] on tr "Box of framiong self drilling screws Qty 1 Width Length Manufacturer No Results…" at bounding box center [504, 237] width 606 height 41
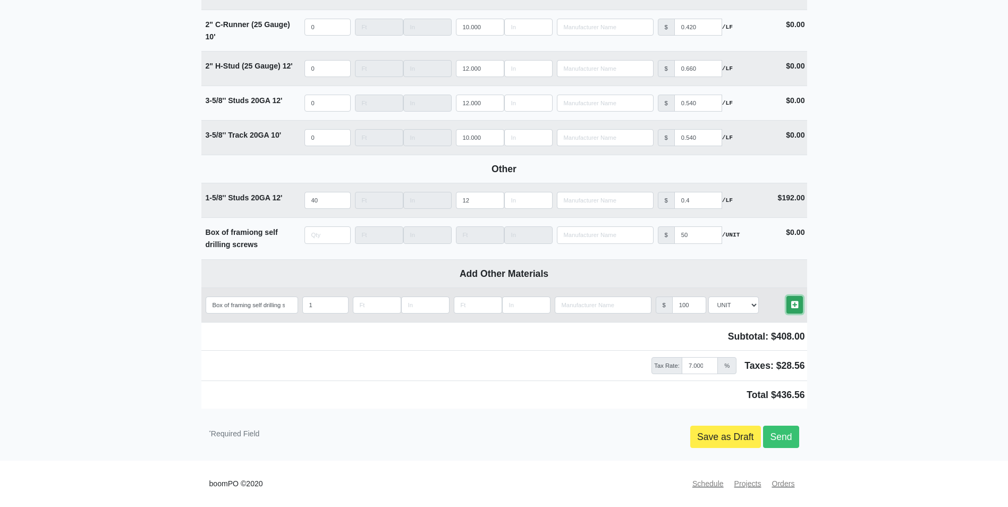
type input "0"
click at [792, 301] on icon at bounding box center [794, 305] width 7 height 8
select select
type input "1"
type input "100"
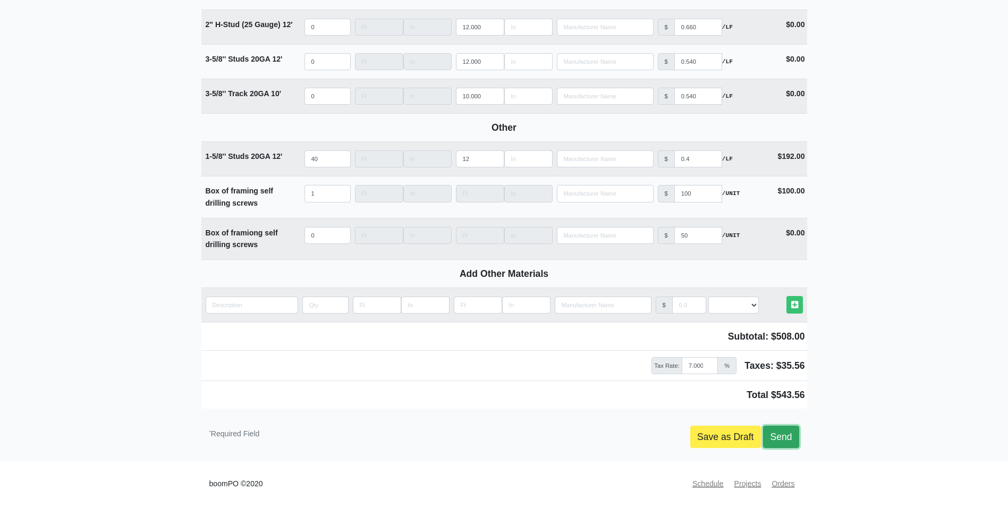
click at [787, 430] on link "Send" at bounding box center [781, 437] width 36 height 22
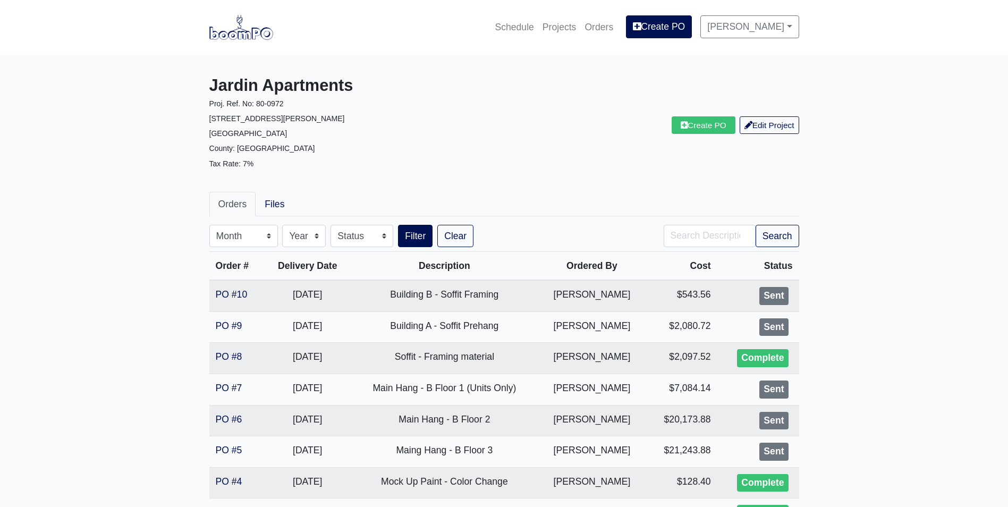
click at [259, 34] on img at bounding box center [241, 27] width 64 height 24
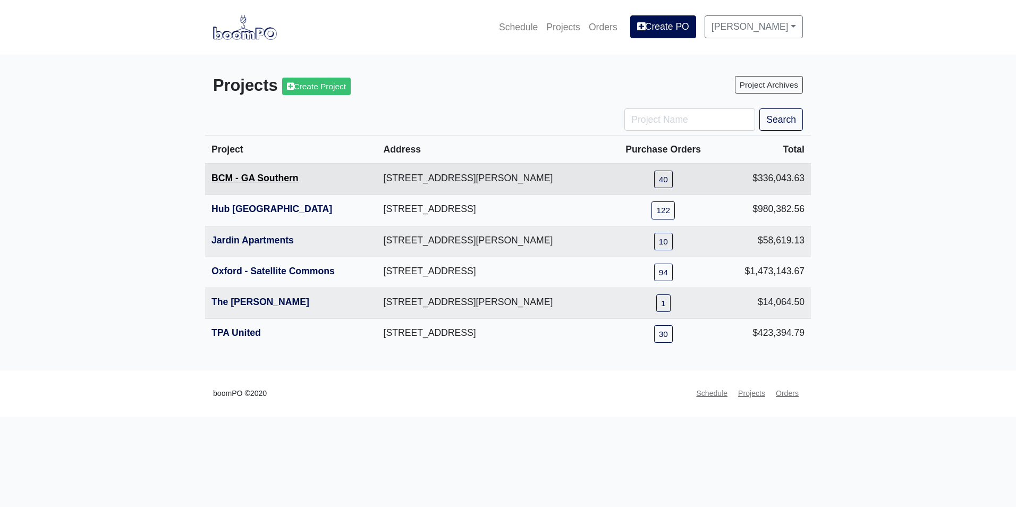
click at [248, 173] on link "BCM - GA Southern" at bounding box center [254, 178] width 87 height 11
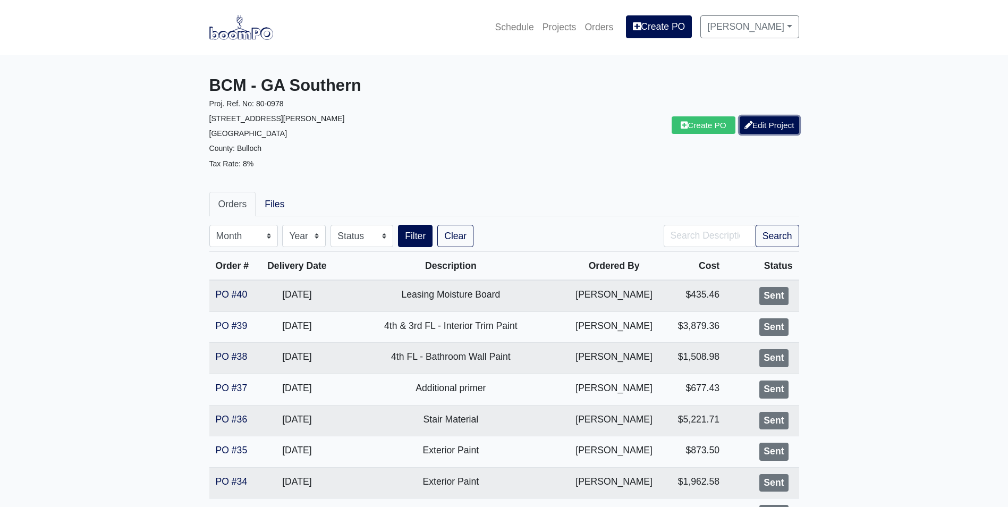
click at [744, 121] on link "Edit Project" at bounding box center [768, 125] width 59 height 18
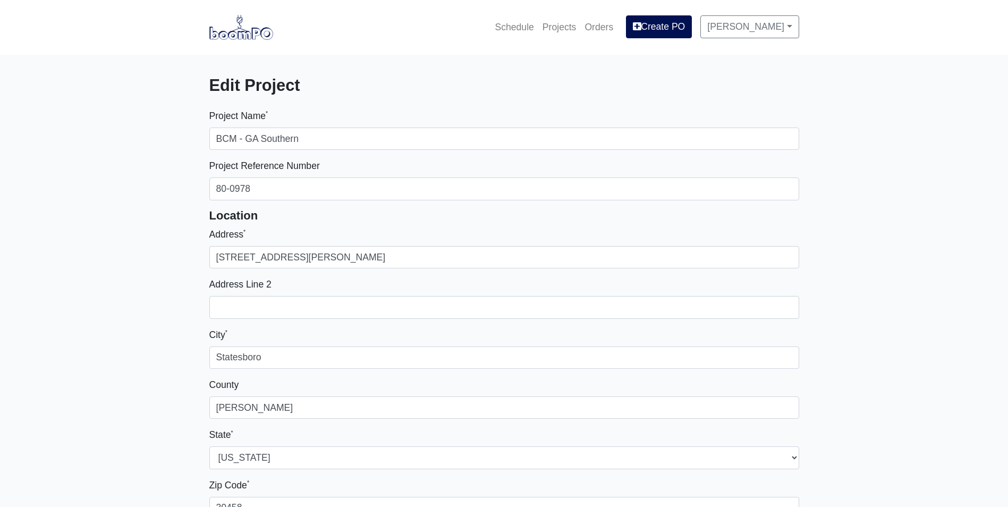
select select
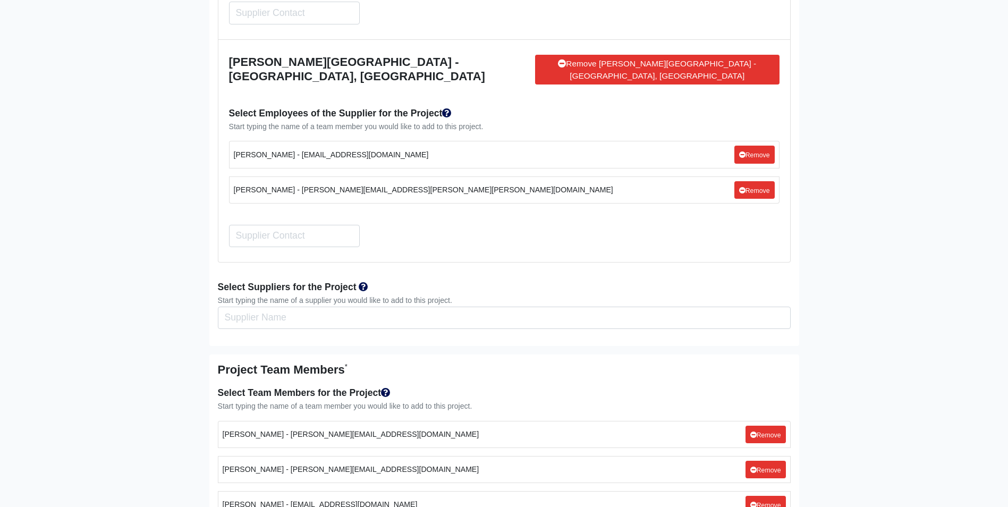
scroll to position [3134, 0]
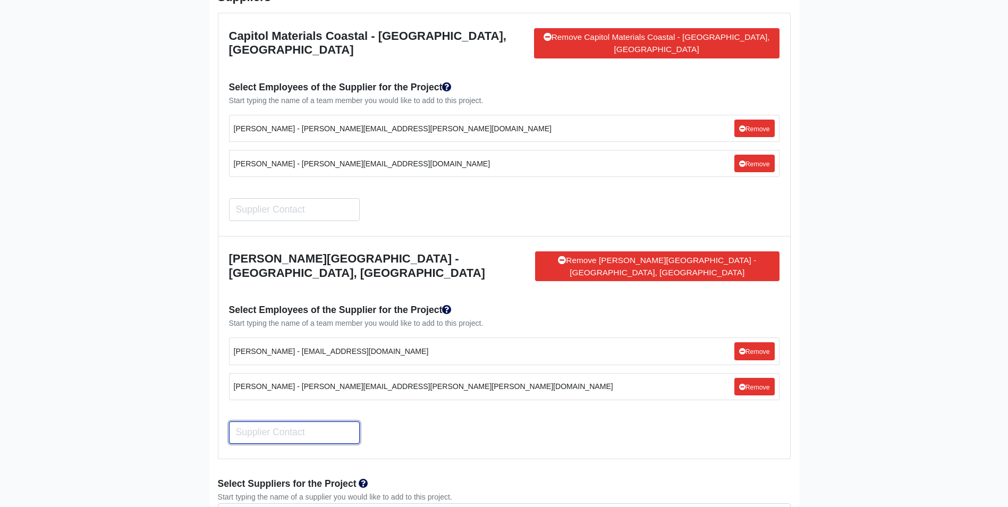
click at [288, 421] on input "Search" at bounding box center [294, 432] width 131 height 22
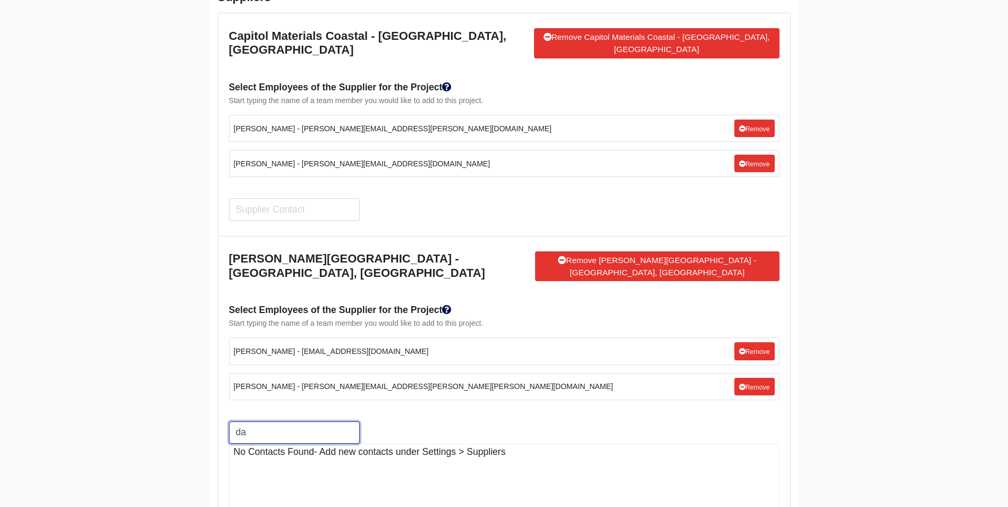
type input "d"
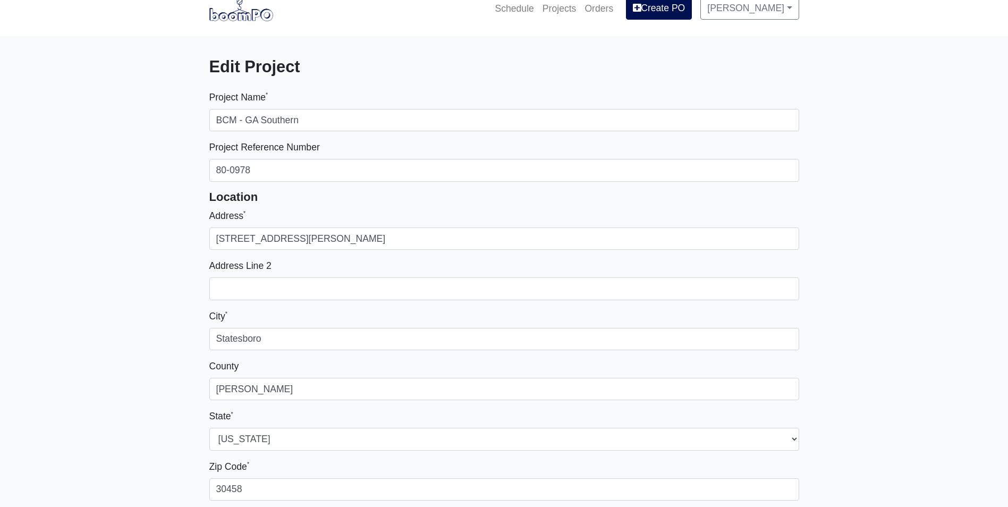
scroll to position [0, 0]
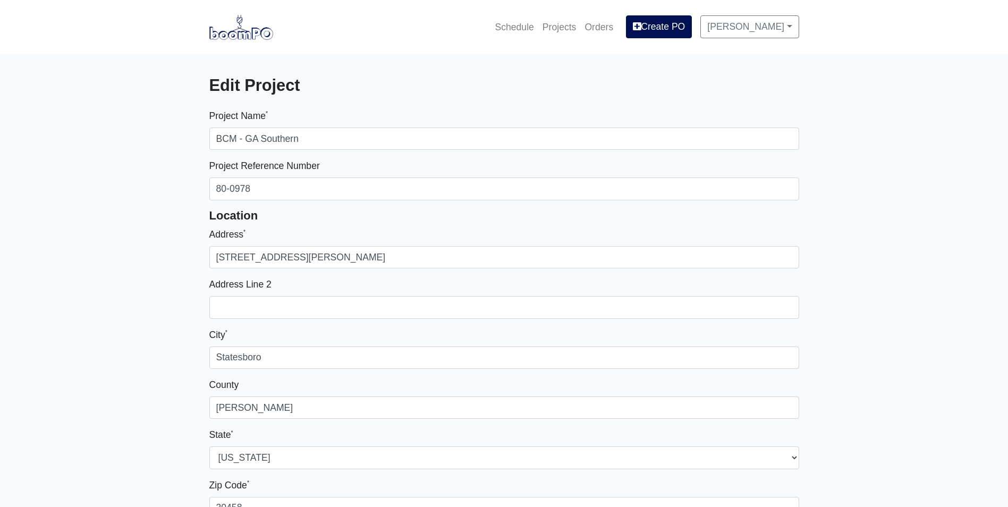
click at [246, 30] on img at bounding box center [241, 27] width 64 height 24
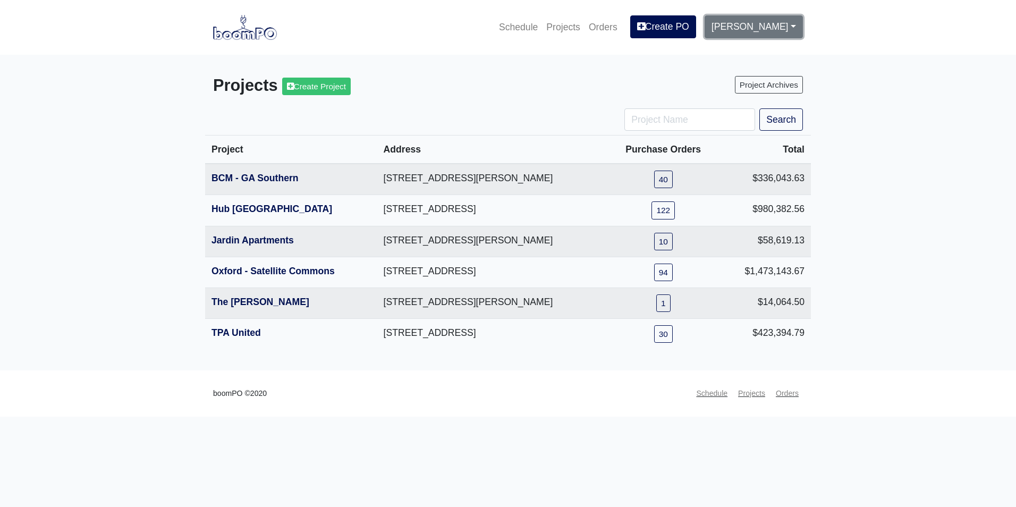
click at [756, 19] on link "[PERSON_NAME]" at bounding box center [753, 26] width 98 height 22
click at [767, 48] on link "Settings" at bounding box center [747, 55] width 84 height 23
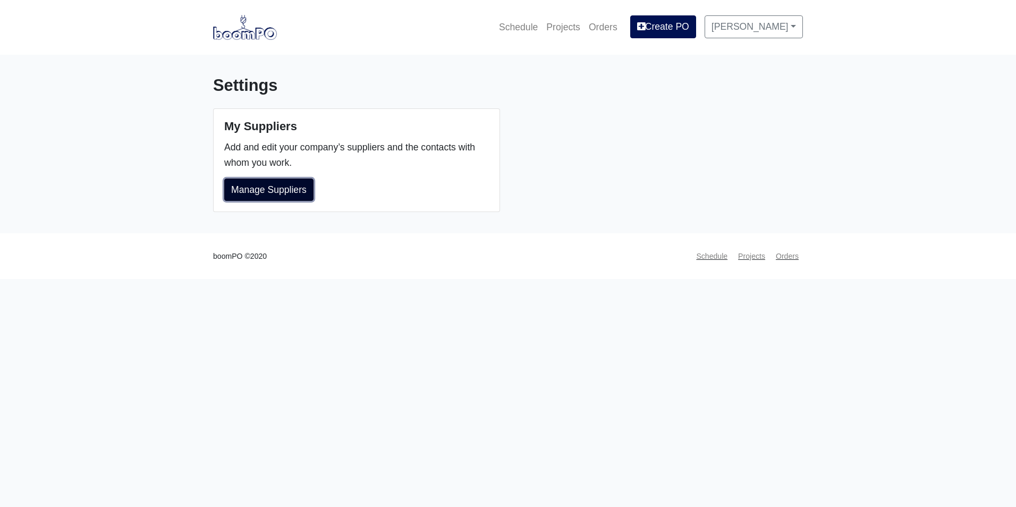
click at [288, 190] on link "Manage Suppliers" at bounding box center [268, 189] width 89 height 22
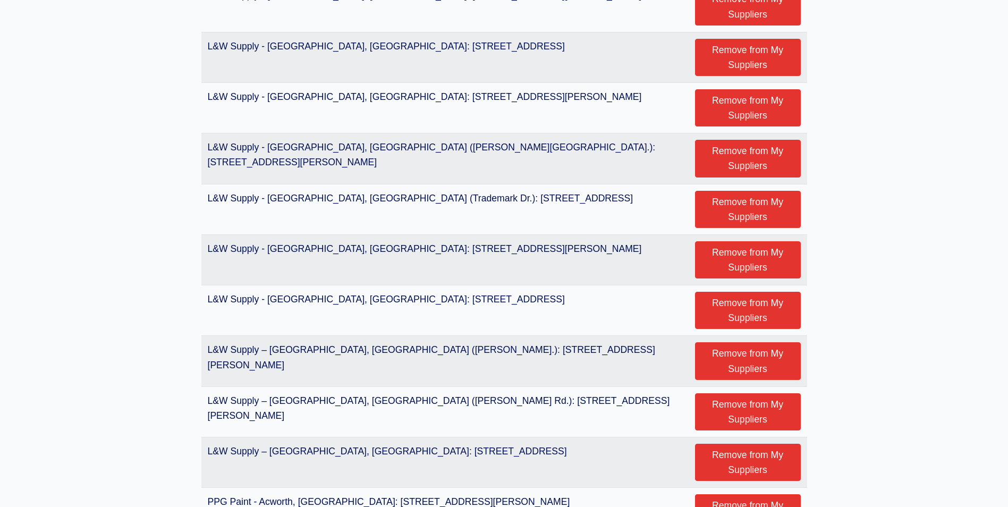
scroll to position [1859, 0]
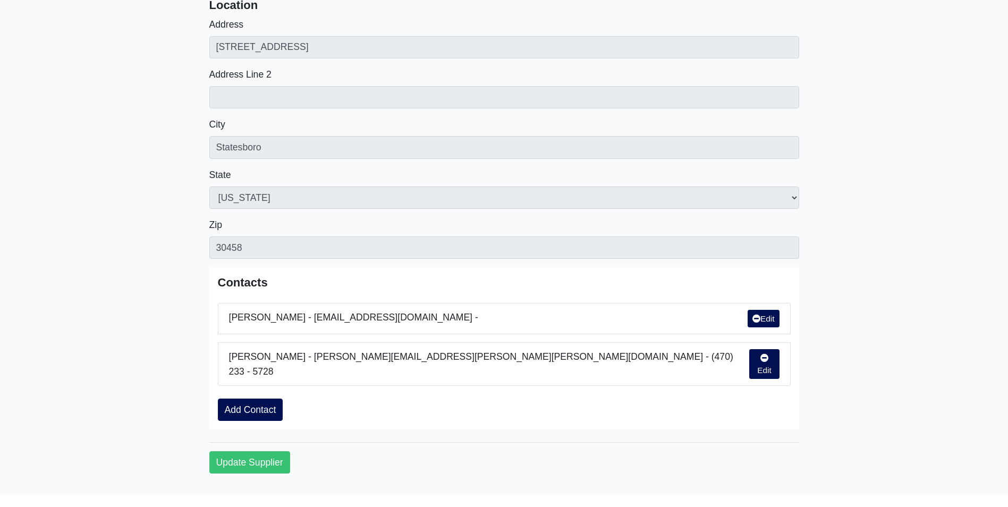
scroll to position [182, 0]
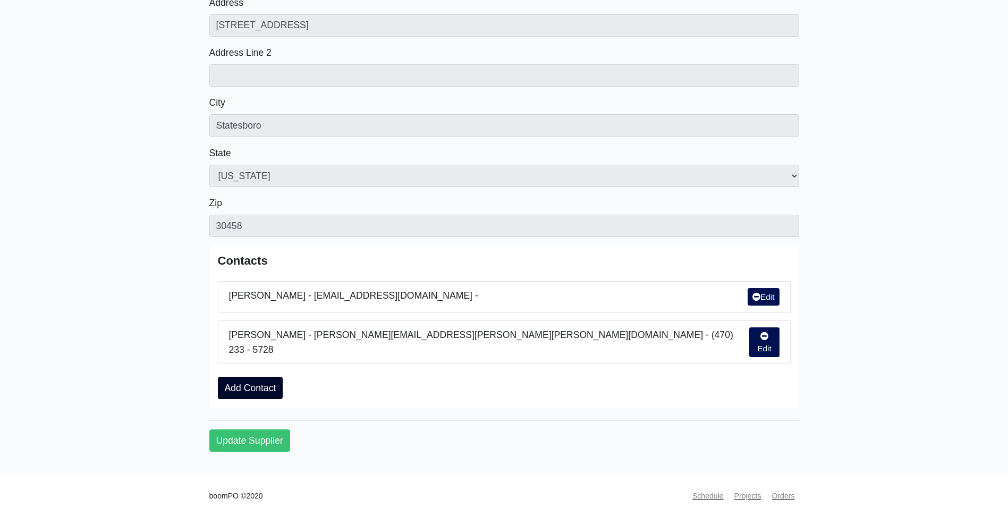
click at [246, 377] on link "Add Contact" at bounding box center [250, 388] width 65 height 22
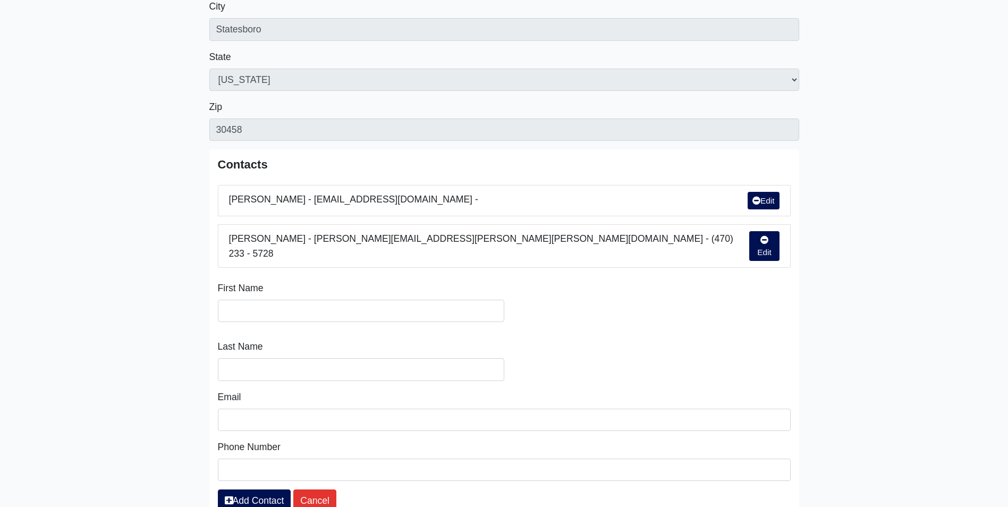
scroll to position [288, 0]
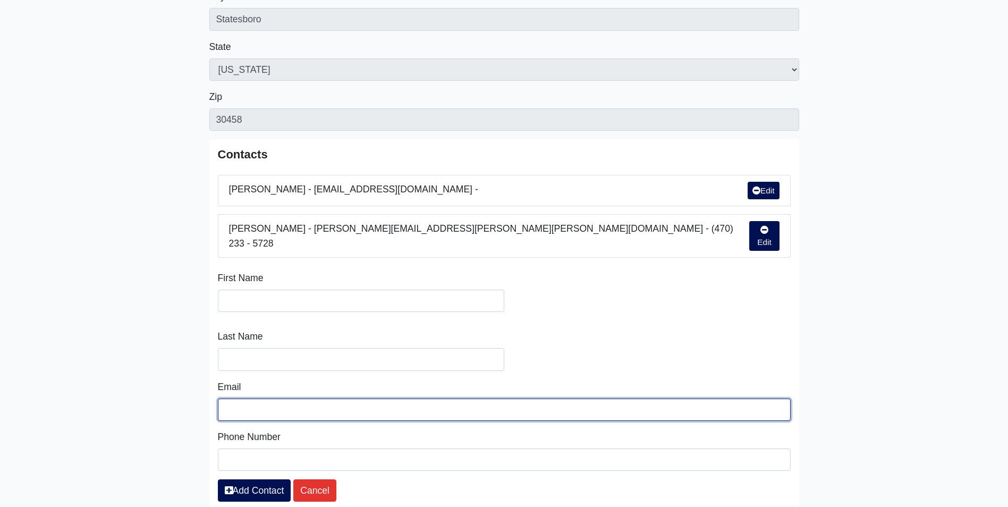
click at [273, 398] on input "Email" at bounding box center [504, 409] width 573 height 22
paste input "daniel.v.mcewen@sherwin.com"
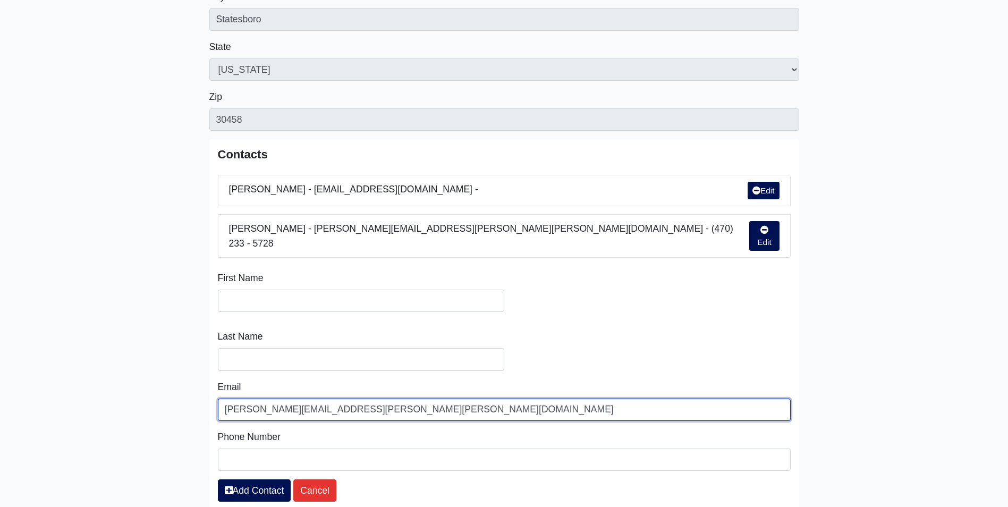
type input "daniel.v.mcewen@sherwin.com"
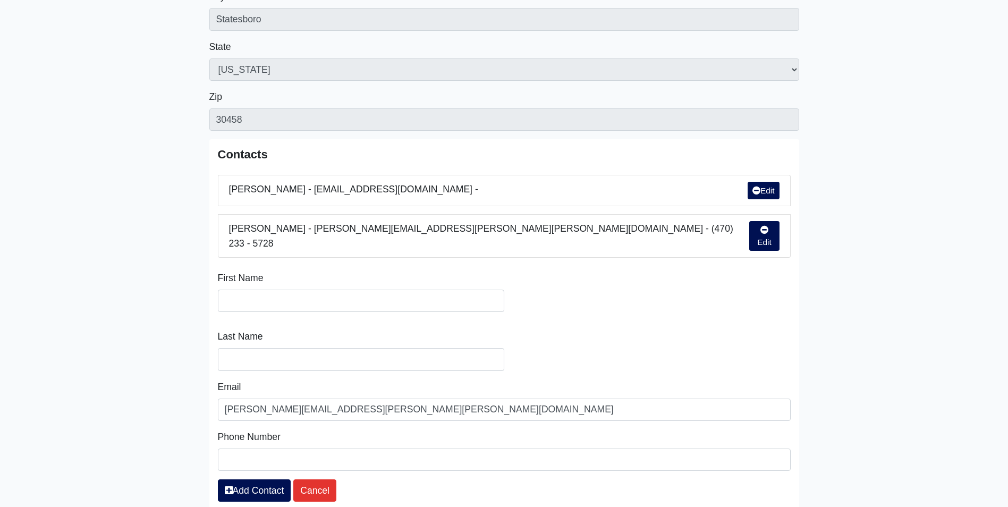
click at [297, 276] on div "First Name" at bounding box center [361, 291] width 286 height 58
click at [296, 290] on input "Search" at bounding box center [361, 301] width 286 height 22
type input "Daniel"
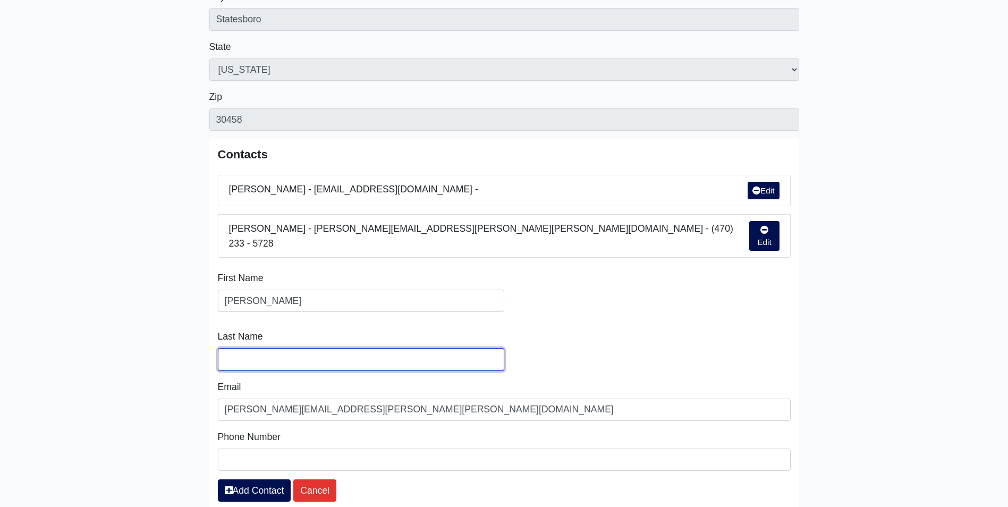
click at [275, 349] on input "Supplier Name" at bounding box center [361, 359] width 286 height 22
type input "McEwen"
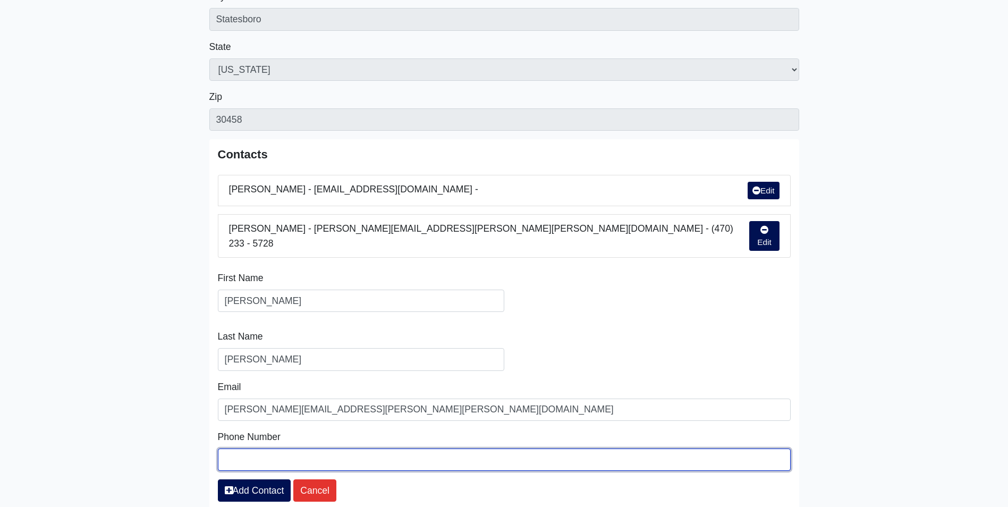
click at [284, 449] on input "phone_number" at bounding box center [504, 459] width 573 height 22
type input "(912) 213 - 2603"
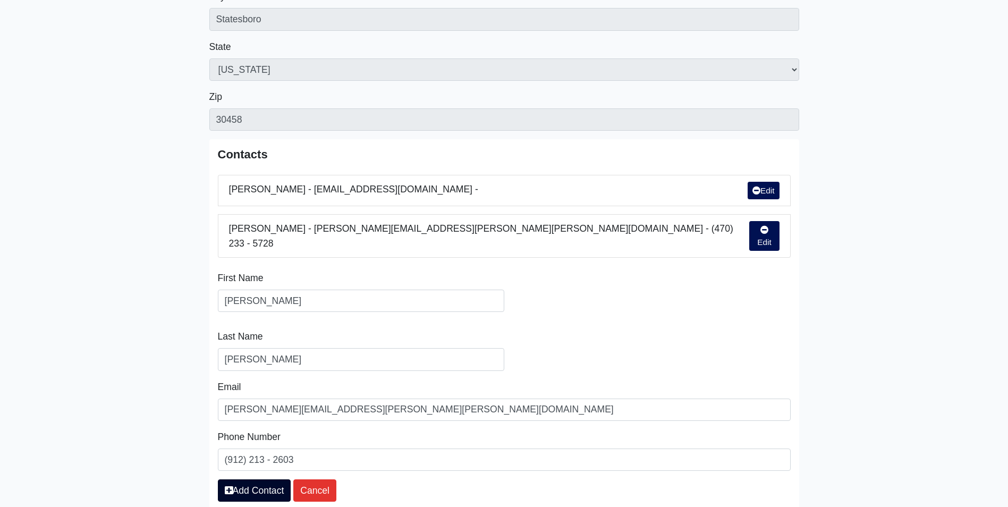
click at [245, 487] on link "Add Contact" at bounding box center [254, 490] width 73 height 22
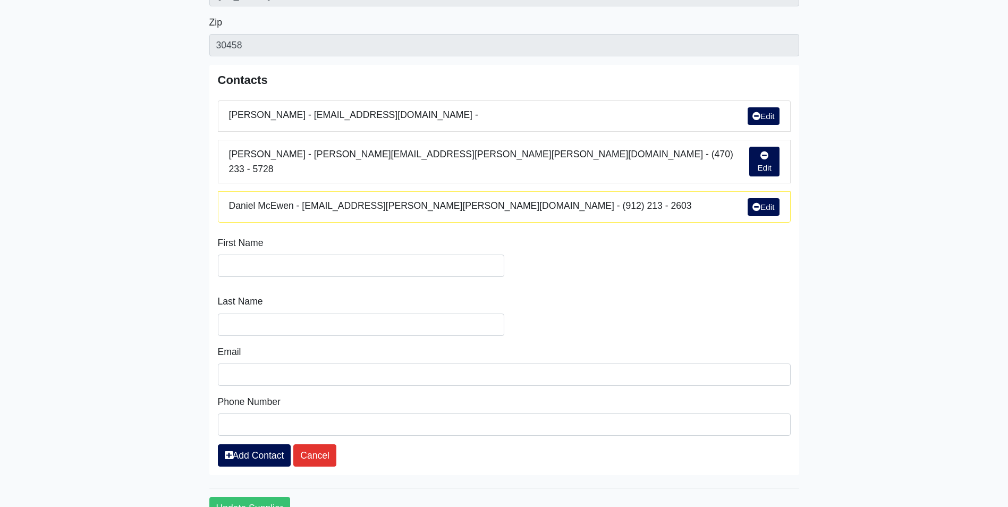
scroll to position [430, 0]
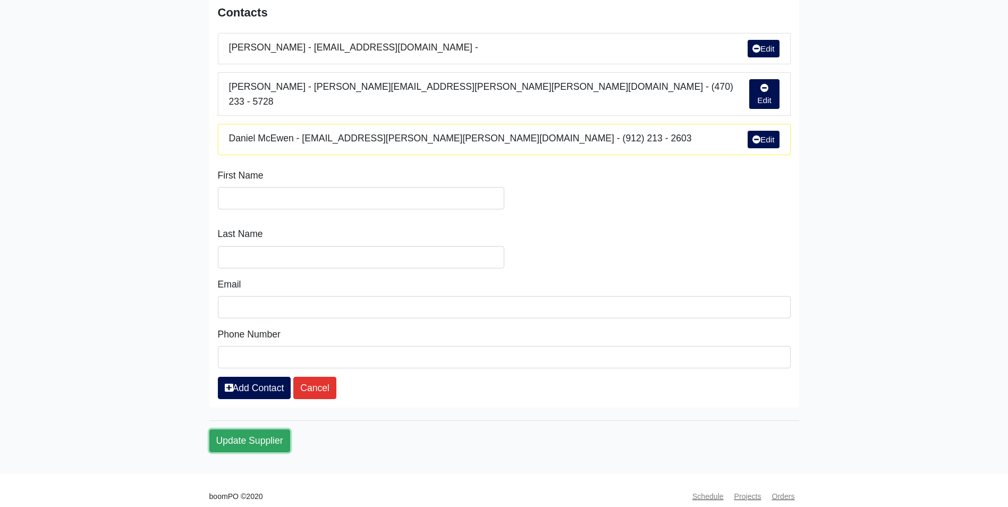
click at [269, 432] on button "Update Supplier" at bounding box center [249, 440] width 81 height 22
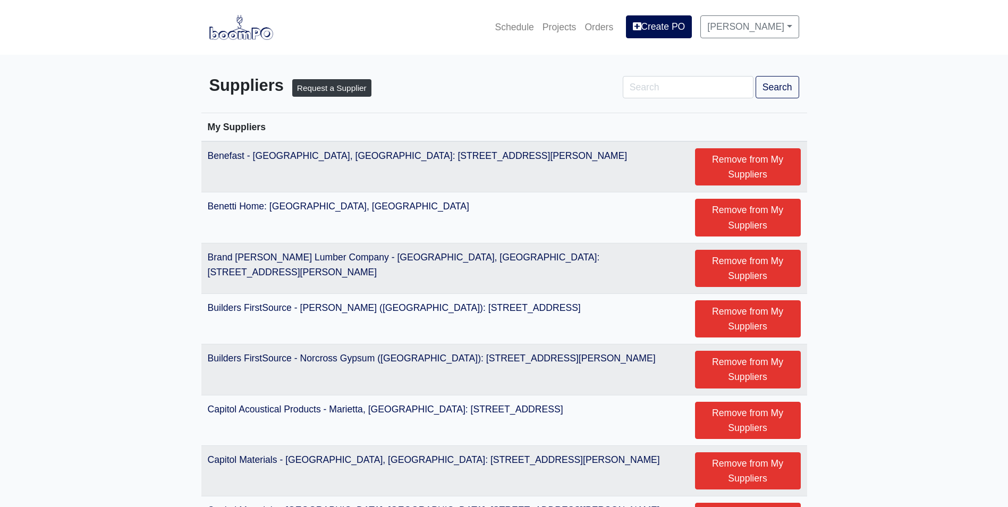
click at [246, 34] on img at bounding box center [241, 27] width 64 height 24
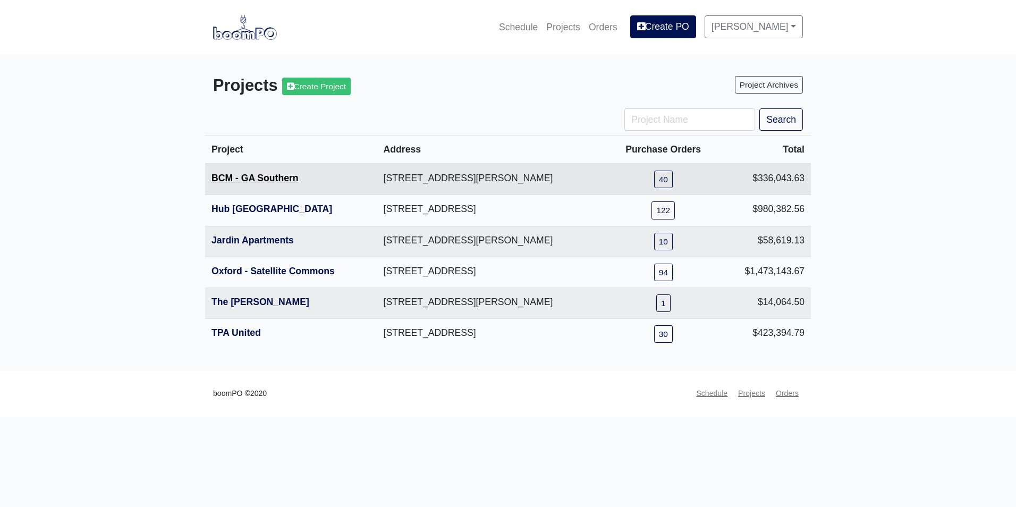
click at [259, 178] on link "BCM - GA Southern" at bounding box center [254, 178] width 87 height 11
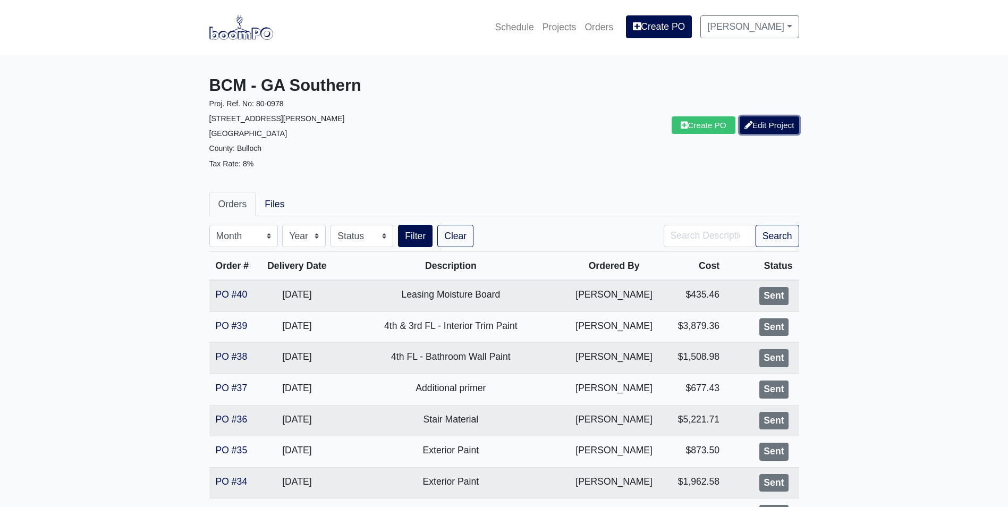
click at [764, 123] on link "Edit Project" at bounding box center [768, 125] width 59 height 18
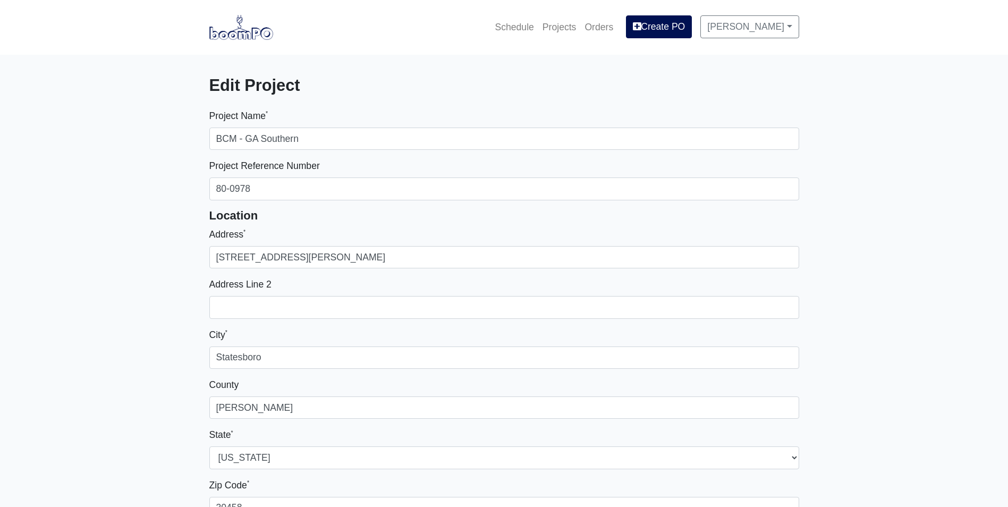
select select
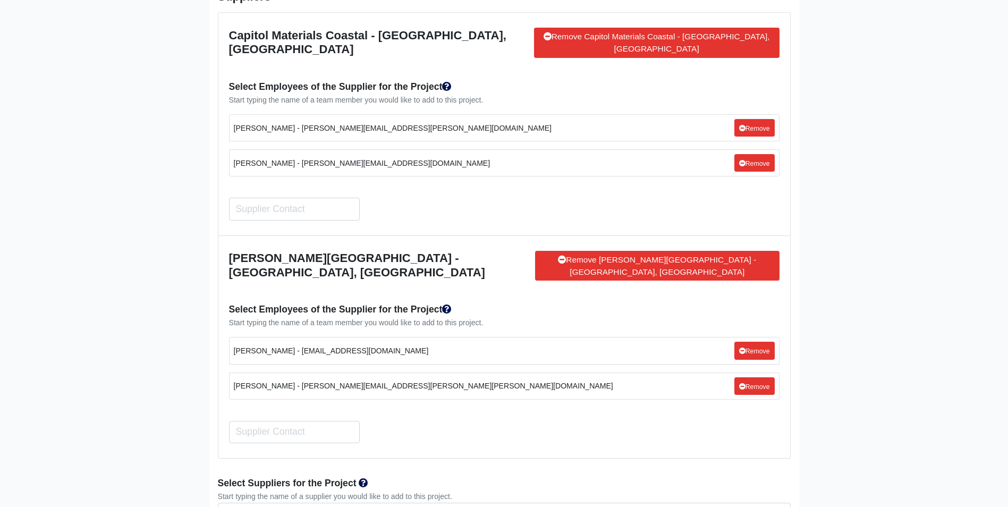
scroll to position [3187, 0]
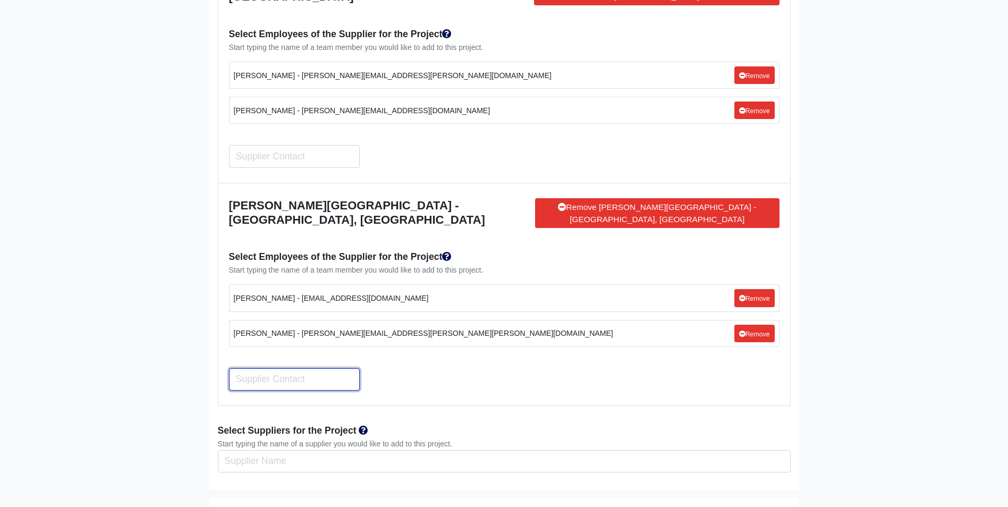
click at [323, 368] on input "Search" at bounding box center [294, 379] width 131 height 22
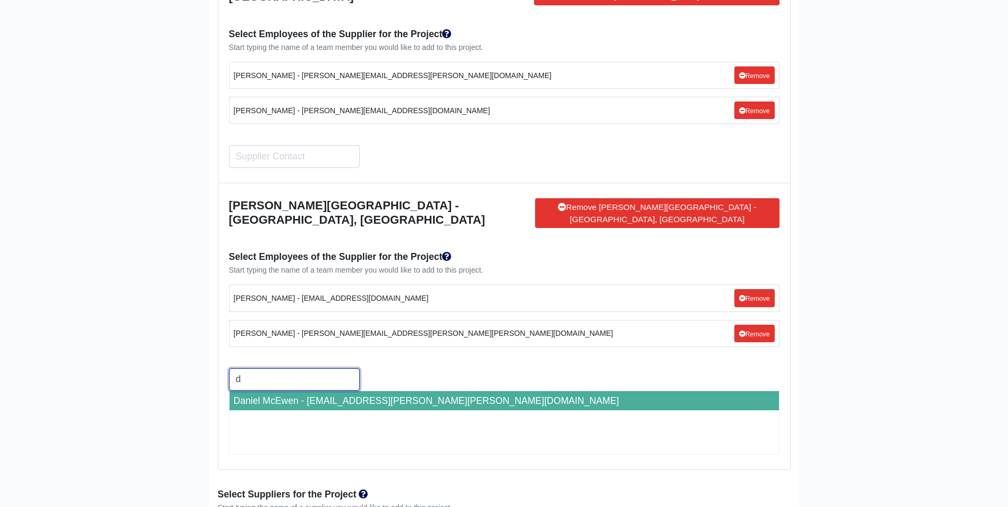
type input "d"
click at [324, 391] on li "Daniel McEwen - daniel.v.mcewen@sherwin.com" at bounding box center [503, 400] width 549 height 19
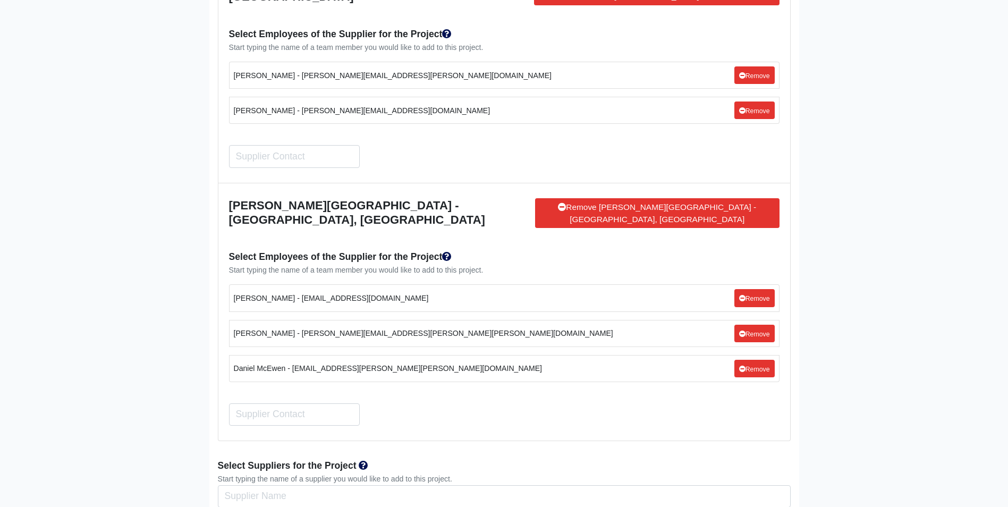
scroll to position [3655, 0]
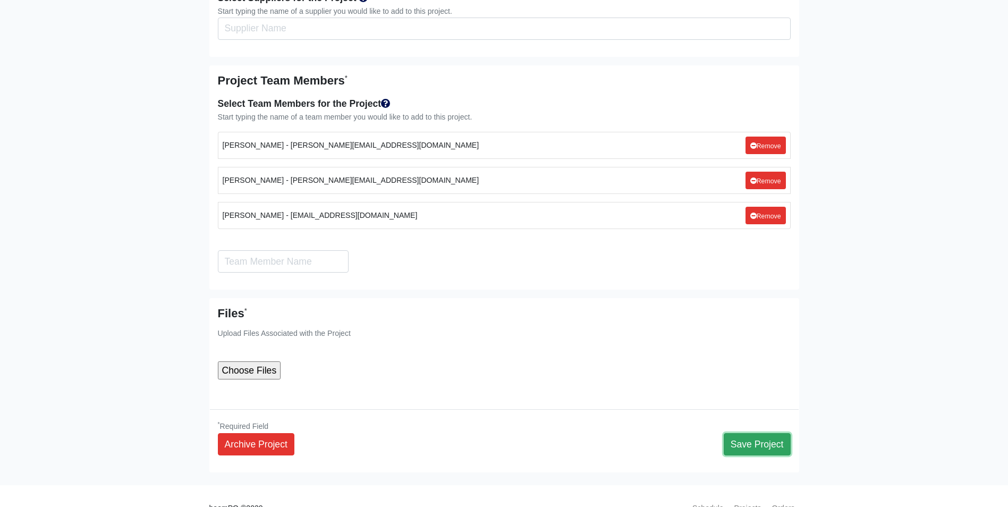
click at [766, 433] on button "Save Project" at bounding box center [757, 444] width 67 height 22
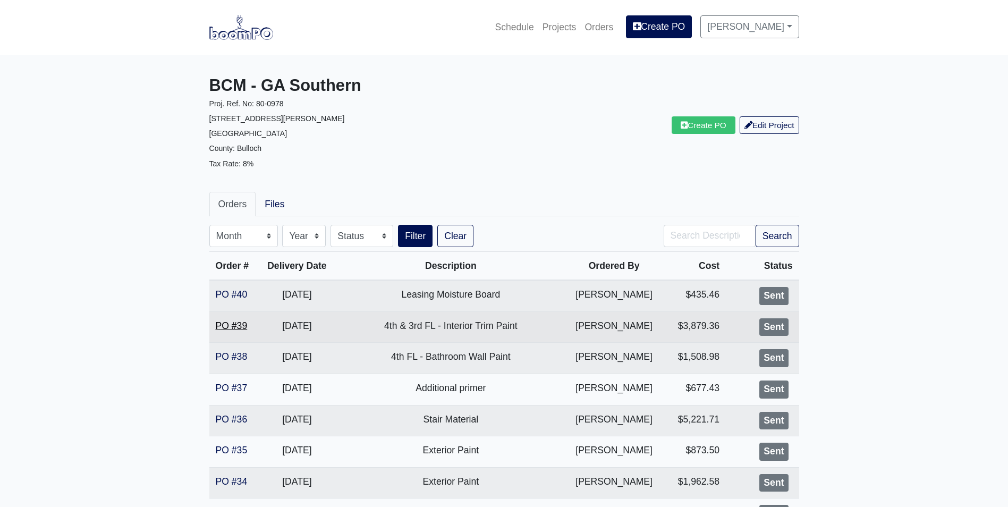
click at [222, 326] on link "PO #39" at bounding box center [232, 325] width 32 height 11
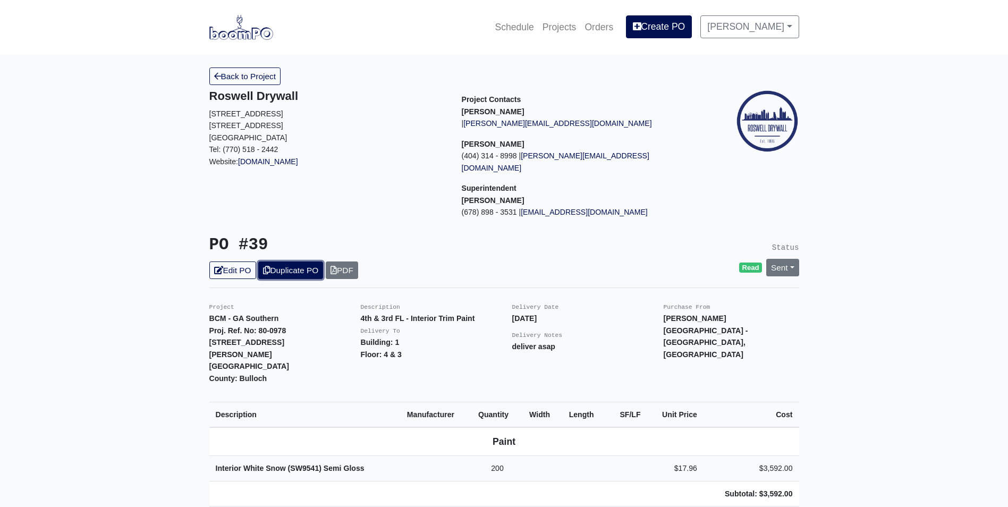
click at [301, 261] on link "Duplicate PO" at bounding box center [290, 270] width 65 height 18
click at [235, 261] on link "Edit PO" at bounding box center [232, 270] width 47 height 18
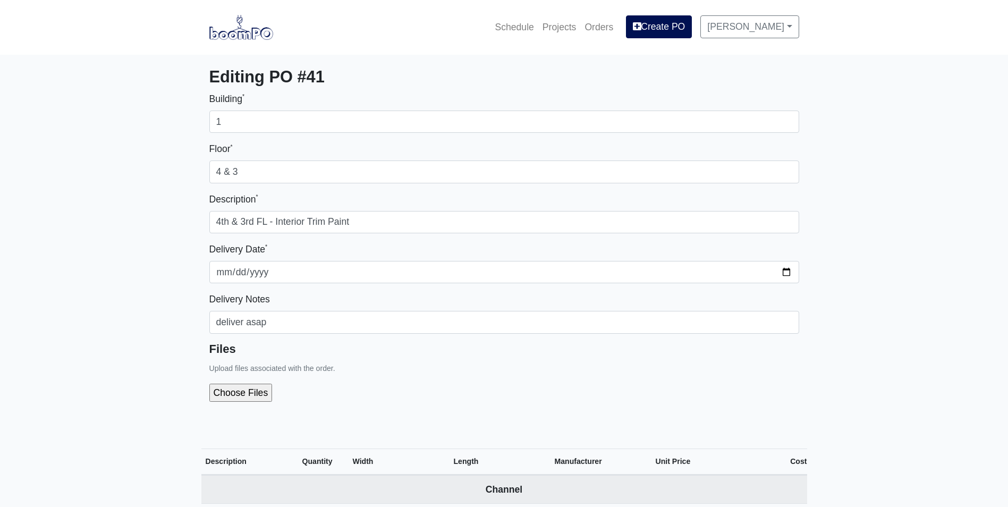
select select
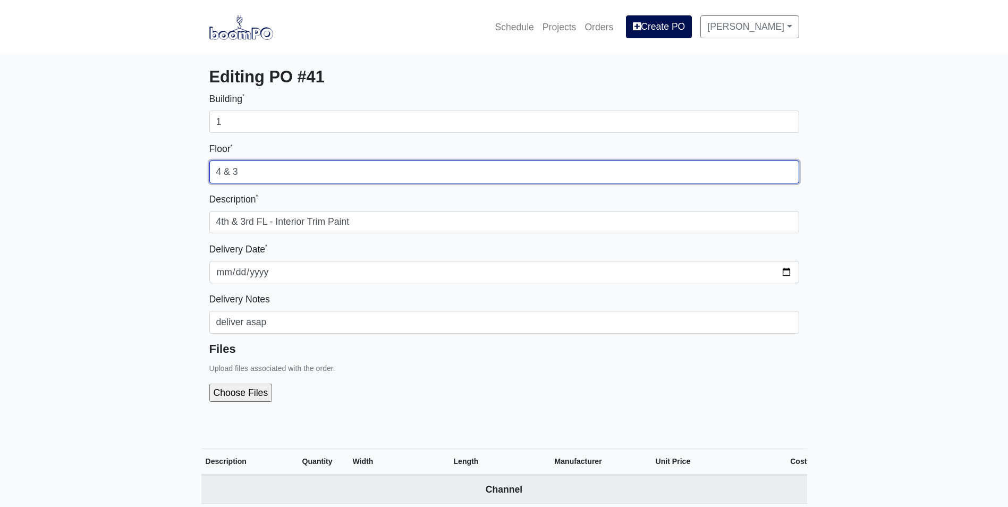
drag, startPoint x: 246, startPoint y: 172, endPoint x: 193, endPoint y: 180, distance: 53.7
type input "2"
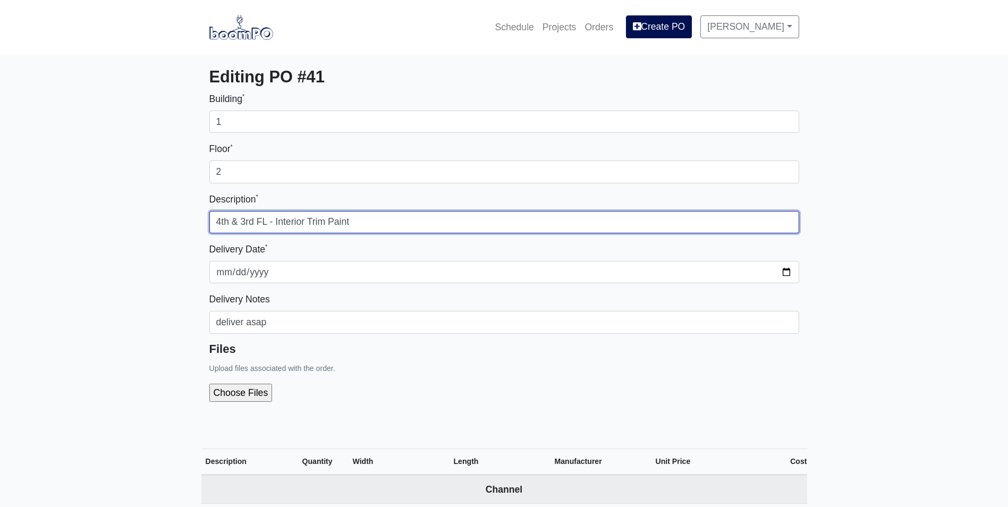
drag, startPoint x: 253, startPoint y: 222, endPoint x: 193, endPoint y: 231, distance: 61.2
type input "2nd FL - Interior Trim Paint"
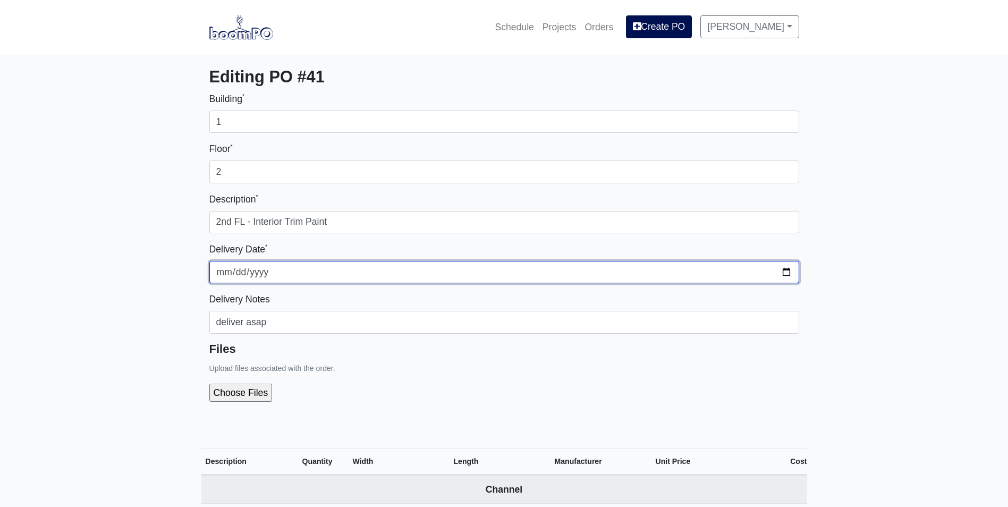
click at [789, 277] on input "2025-10-01" at bounding box center [504, 272] width 590 height 22
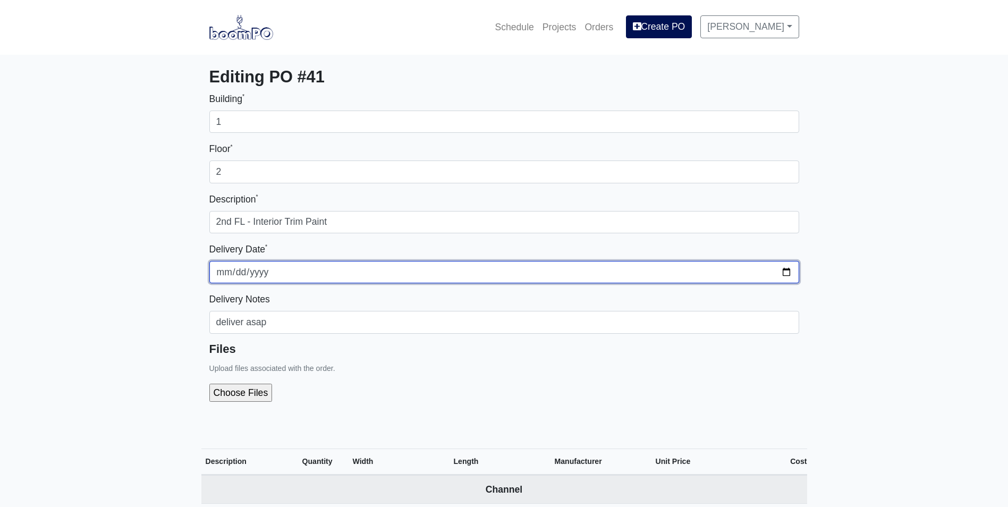
click at [783, 274] on input "2025-10-06" at bounding box center [504, 272] width 590 height 22
type input "2025-10-07"
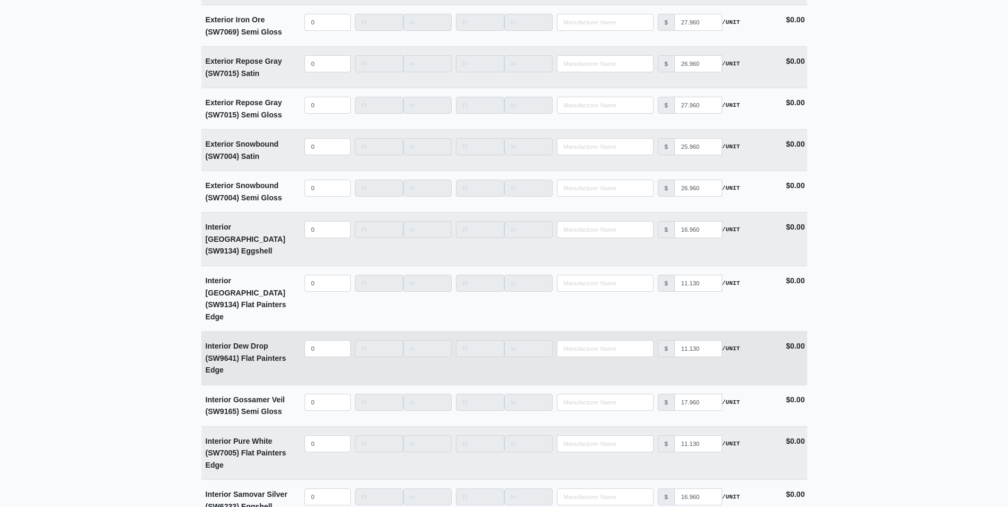
scroll to position [2603, 0]
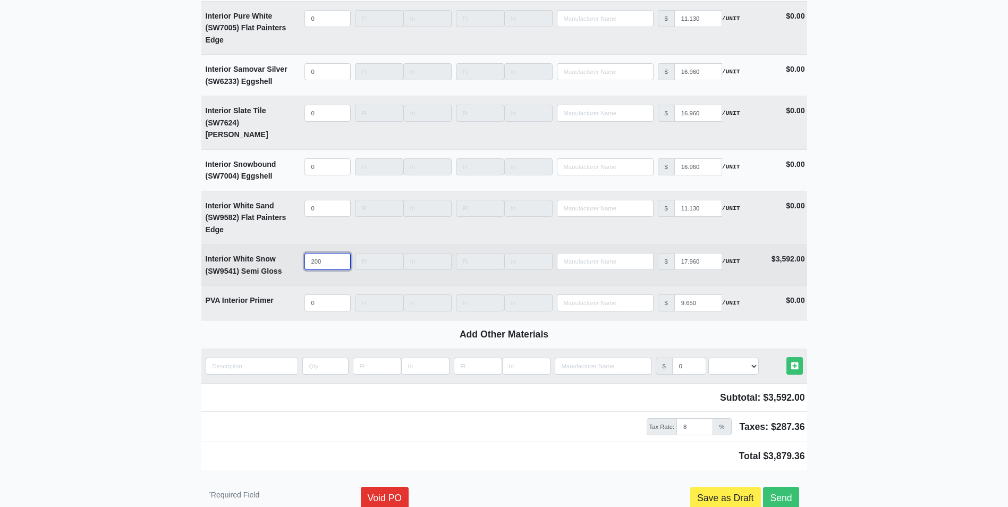
drag, startPoint x: 324, startPoint y: 215, endPoint x: 287, endPoint y: 218, distance: 37.3
click at [287, 244] on tr "Interior White Snow (SW9541) Semi Gloss Qty 200 Width Length Manufacturer No Re…" at bounding box center [504, 264] width 606 height 41
type input "1"
select select
type input "10"
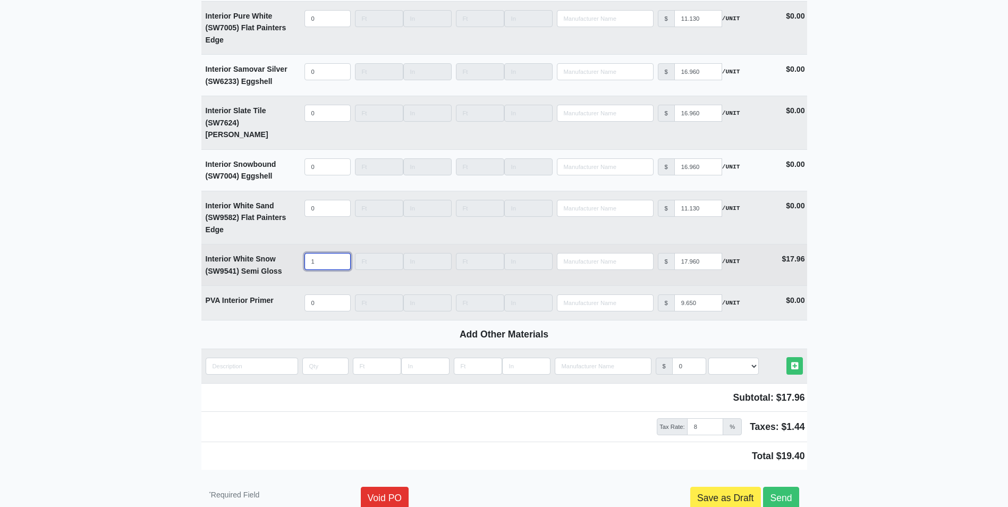
select select
type input "100"
select select
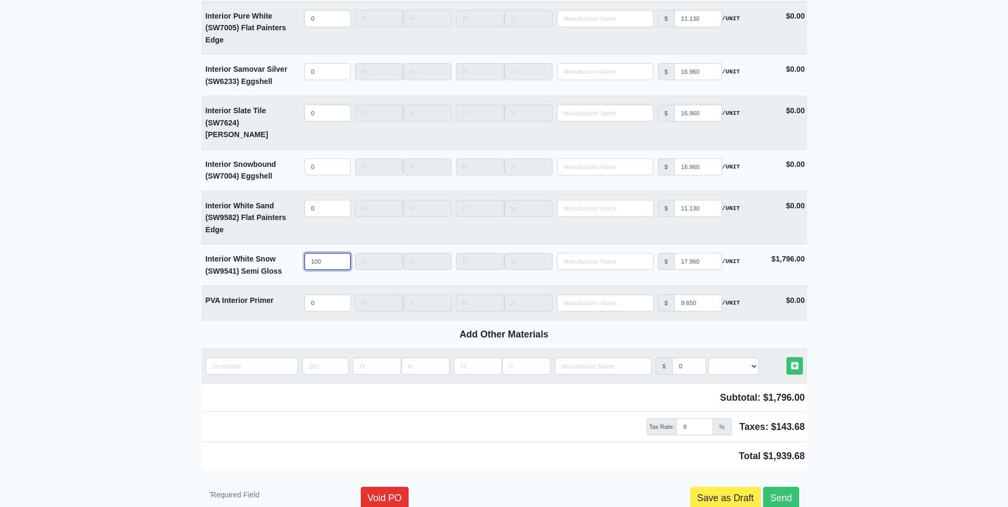
type input "100"
click at [788, 487] on link "Send" at bounding box center [781, 498] width 36 height 22
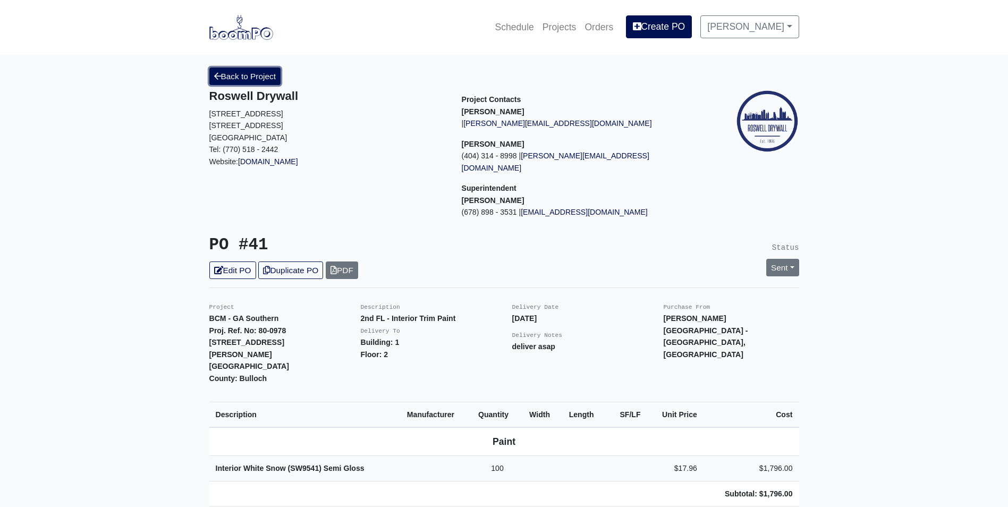
click at [248, 76] on link "Back to Project" at bounding box center [245, 76] width 72 height 18
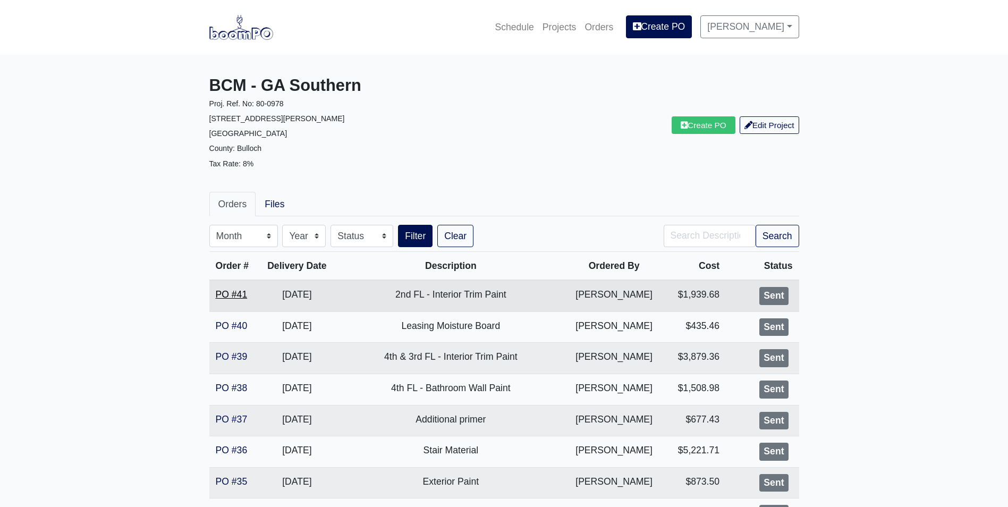
click at [233, 290] on link "PO #41" at bounding box center [232, 294] width 32 height 11
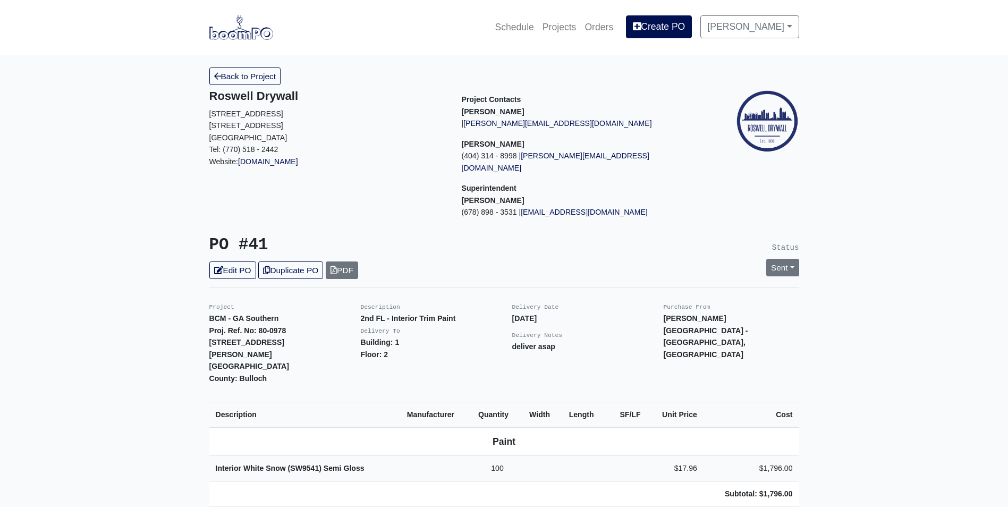
click at [239, 35] on img at bounding box center [241, 27] width 64 height 24
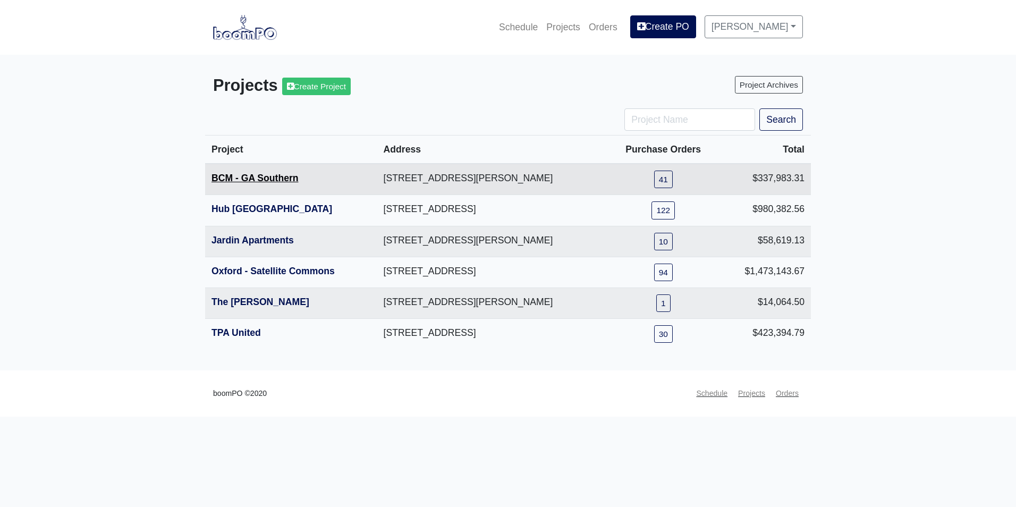
click at [263, 180] on link "BCM - GA Southern" at bounding box center [254, 178] width 87 height 11
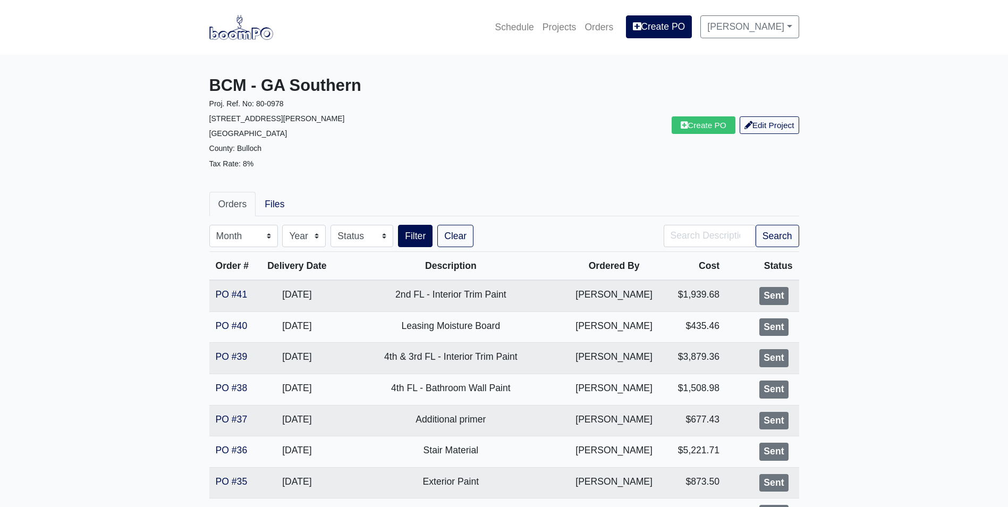
click at [241, 31] on img at bounding box center [241, 27] width 64 height 24
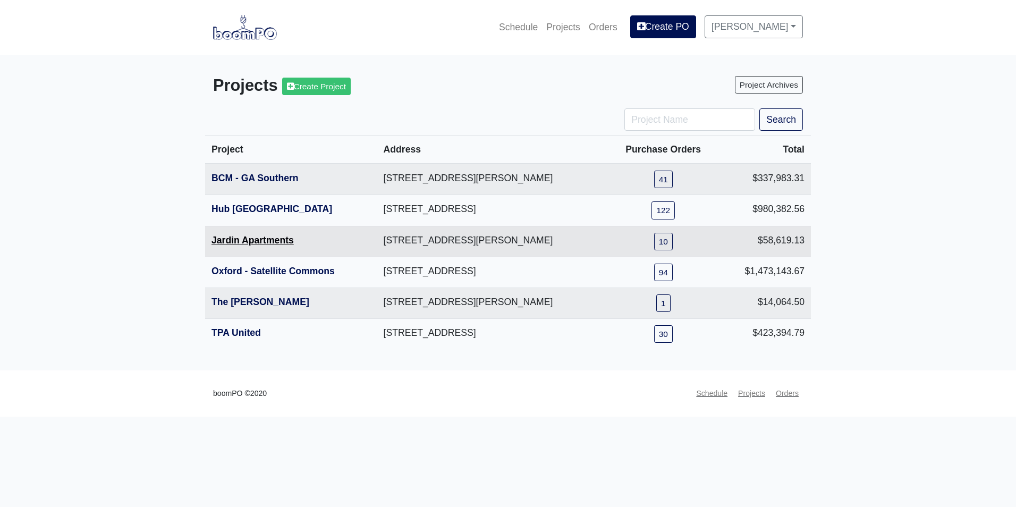
click at [246, 243] on link "Jardin Apartments" at bounding box center [252, 240] width 82 height 11
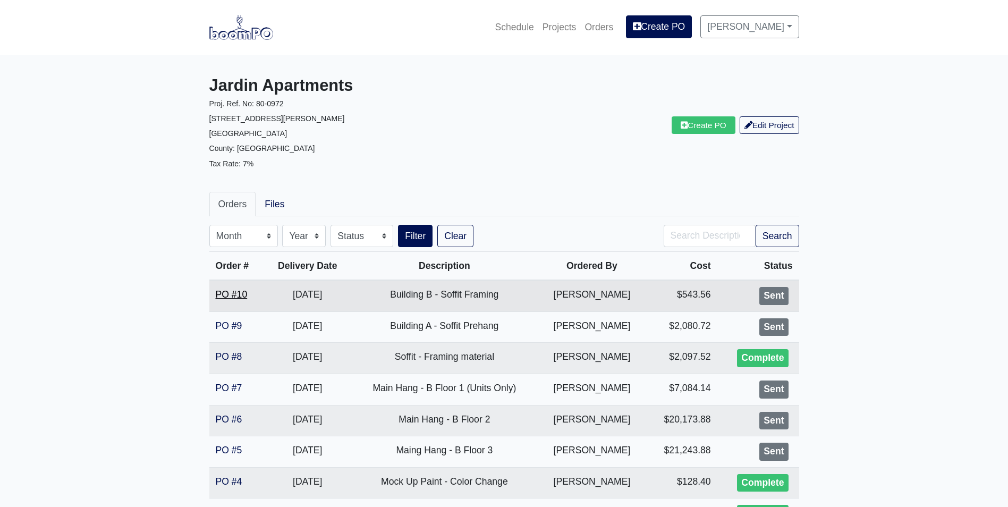
click at [220, 296] on link "PO #10" at bounding box center [232, 294] width 32 height 11
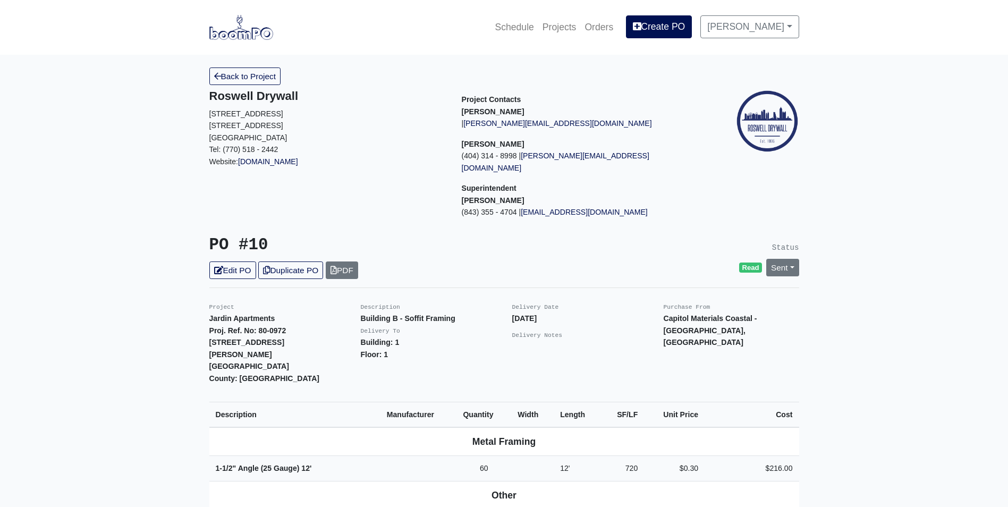
click at [252, 73] on link "Back to Project" at bounding box center [245, 76] width 72 height 18
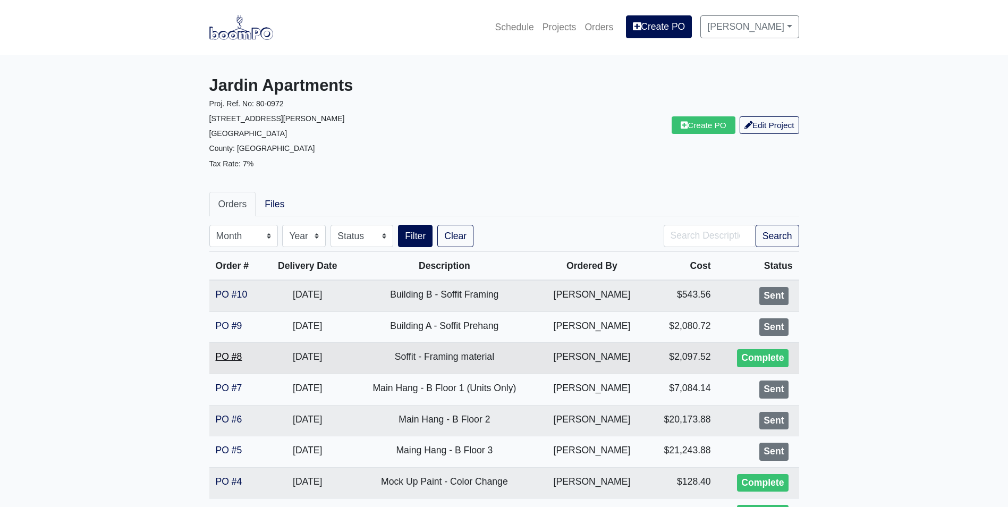
click at [224, 359] on link "PO #8" at bounding box center [229, 356] width 27 height 11
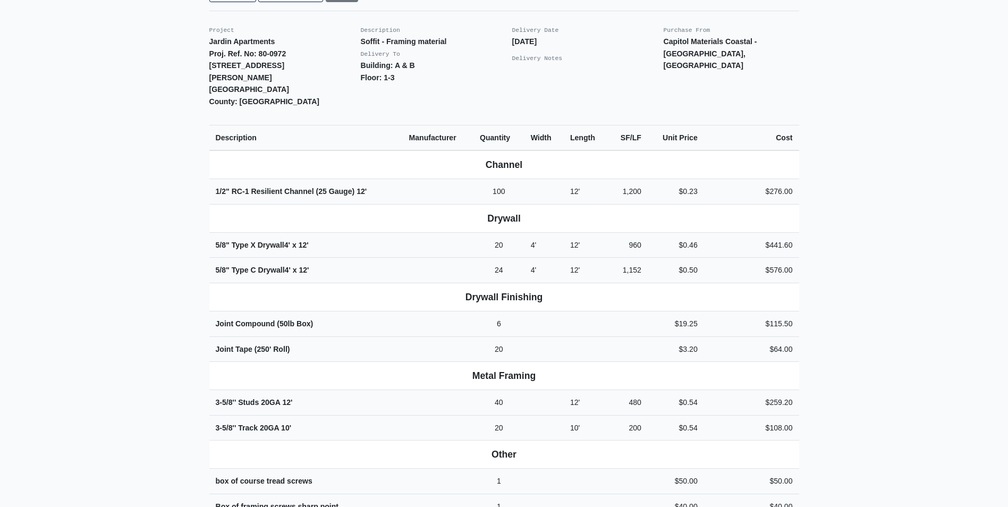
scroll to position [319, 0]
